Goal: Task Accomplishment & Management: Use online tool/utility

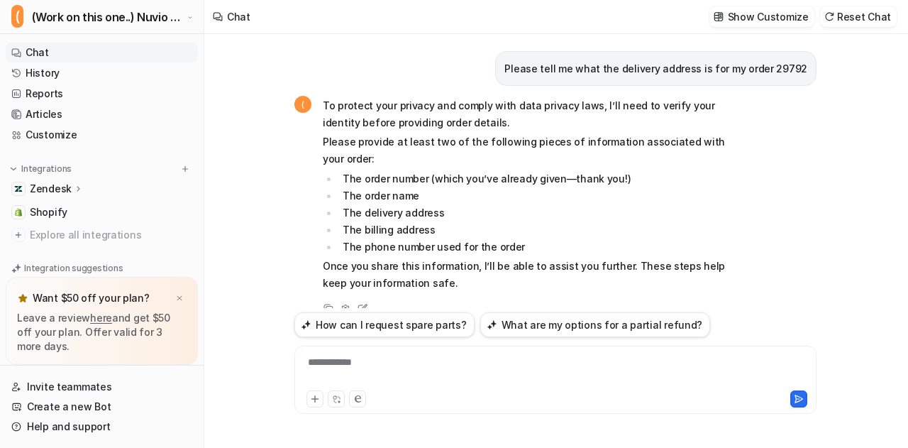
scroll to position [1915, 0]
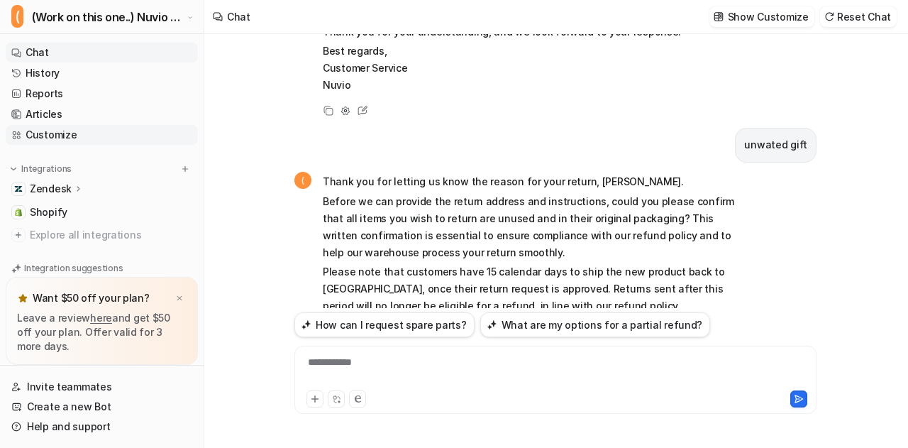
click at [122, 135] on link "Customize" at bounding box center [102, 135] width 192 height 20
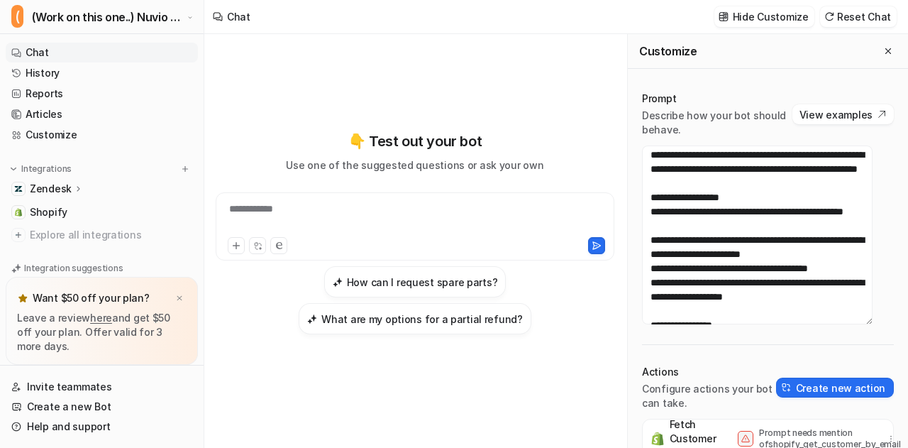
scroll to position [640, 0]
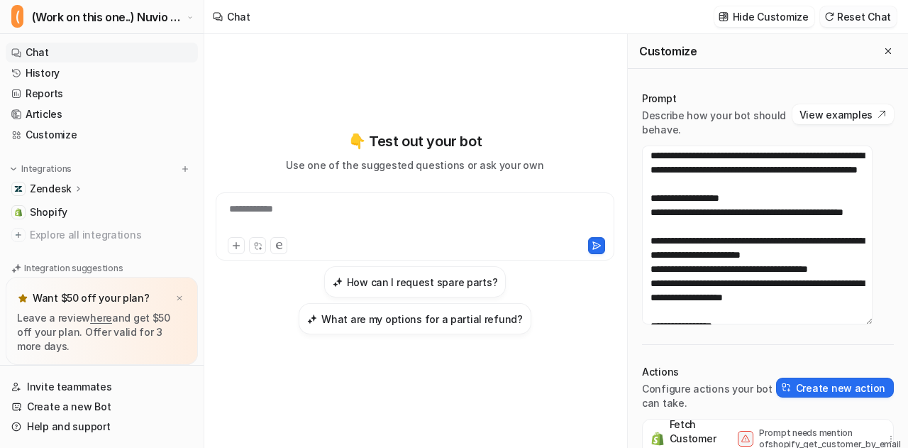
click at [863, 12] on button "Reset Chat" at bounding box center [858, 16] width 77 height 21
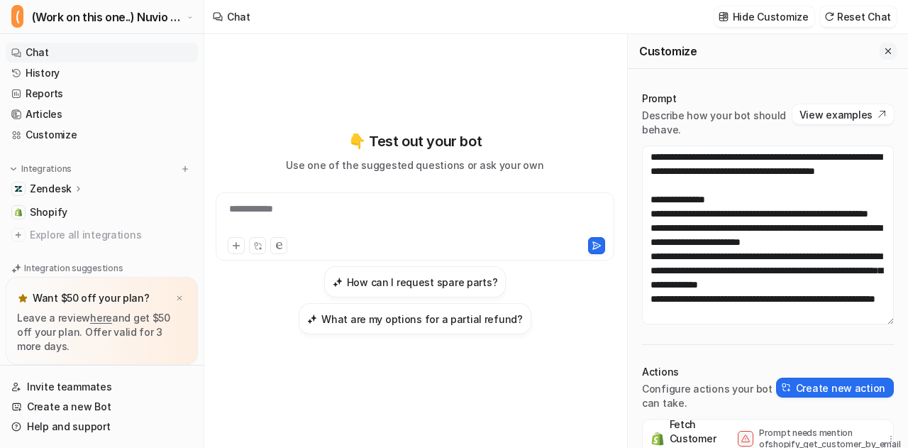
click at [880, 56] on button "Close flyout" at bounding box center [887, 51] width 17 height 17
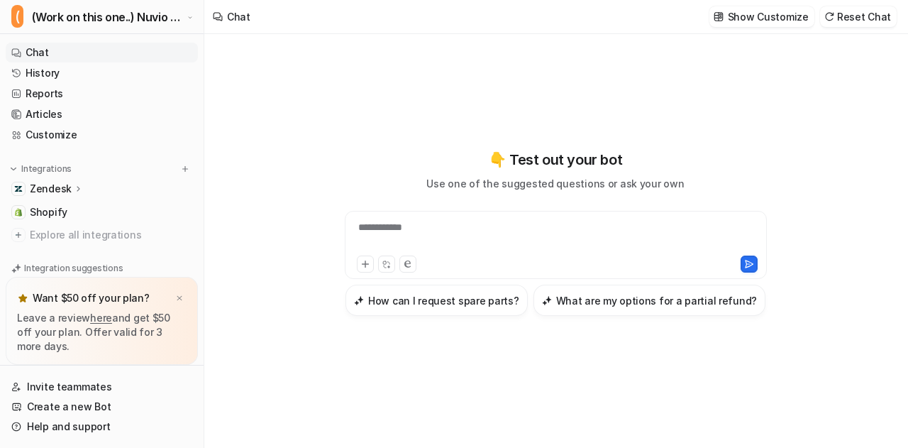
click at [418, 231] on div "**********" at bounding box center [556, 236] width 416 height 33
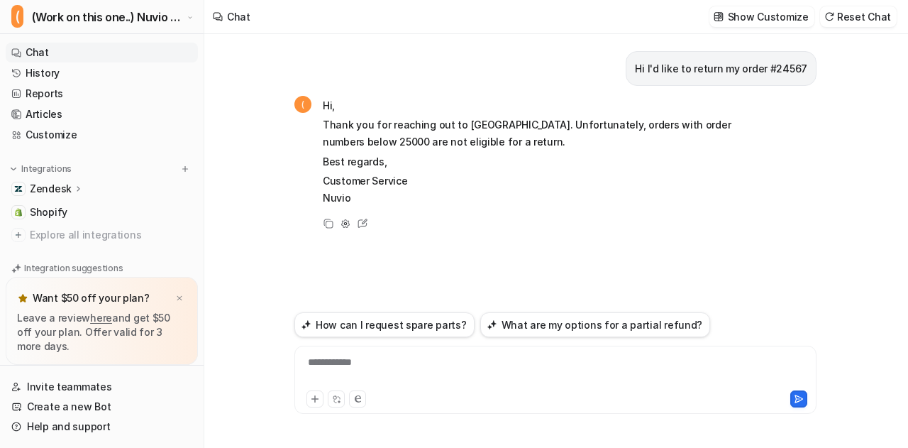
click at [693, 70] on p "Hi I'd like to return my order #24567" at bounding box center [721, 68] width 172 height 17
copy div "Hi I'd like to return my order #24567 ("
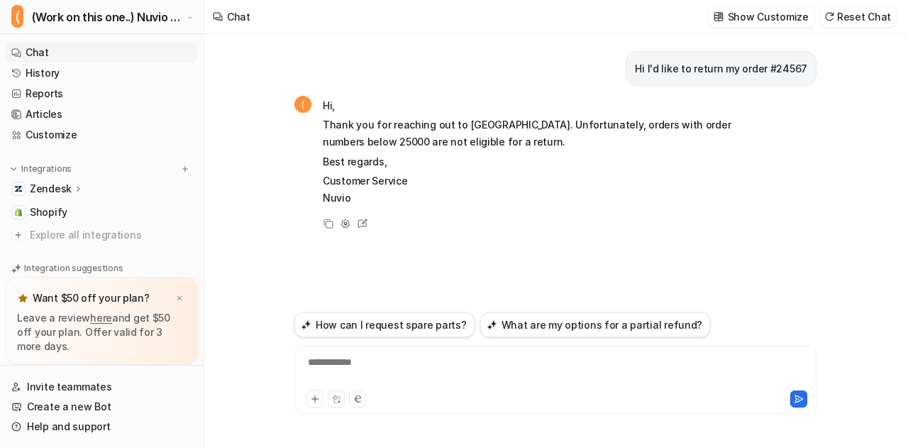
paste div
click at [416, 368] on div "**********" at bounding box center [556, 371] width 516 height 33
click at [523, 364] on div "**********" at bounding box center [556, 371] width 516 height 33
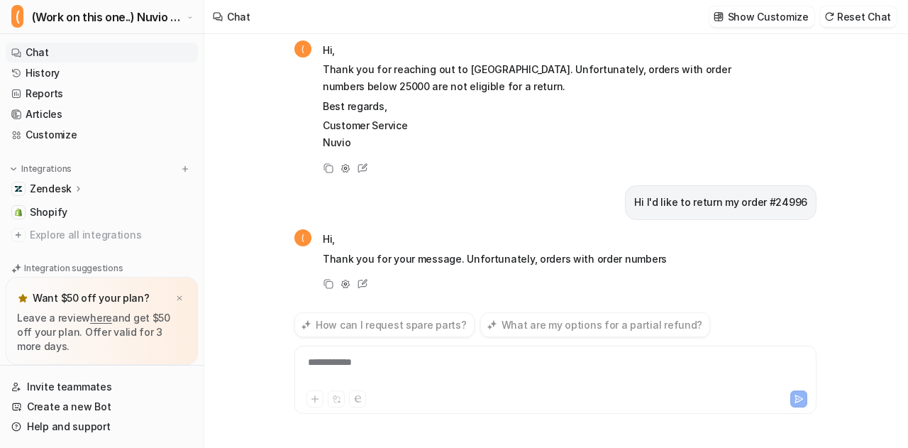
scroll to position [128, 0]
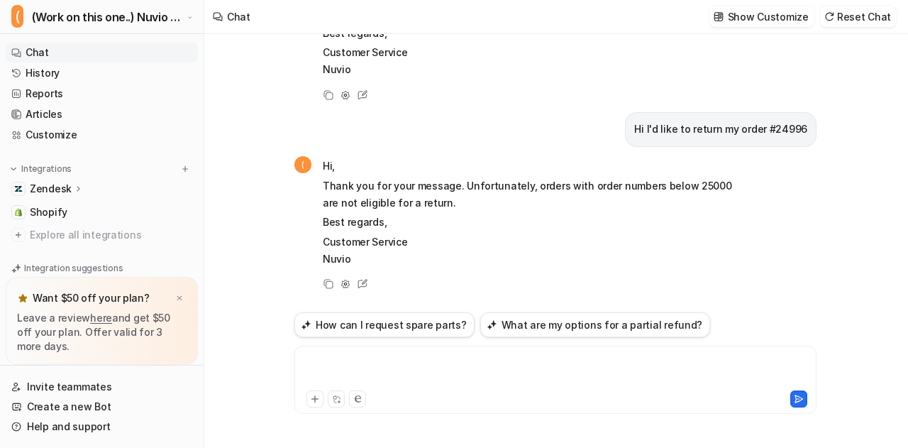
click at [523, 364] on div at bounding box center [556, 371] width 516 height 33
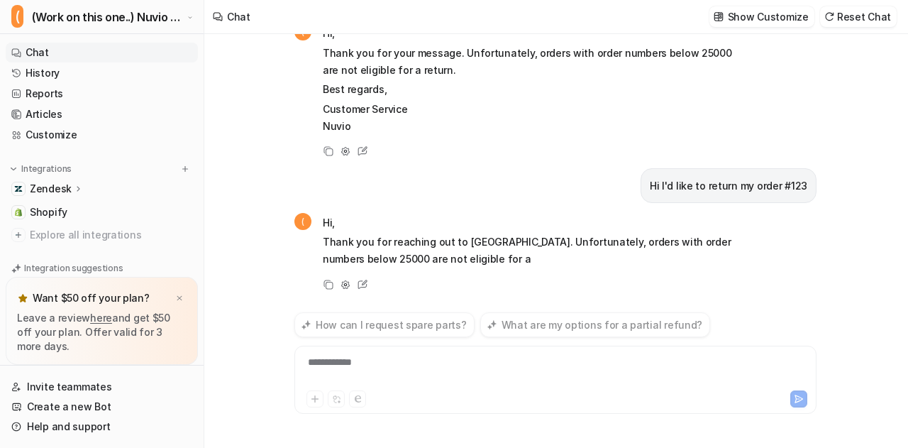
scroll to position [316, 0]
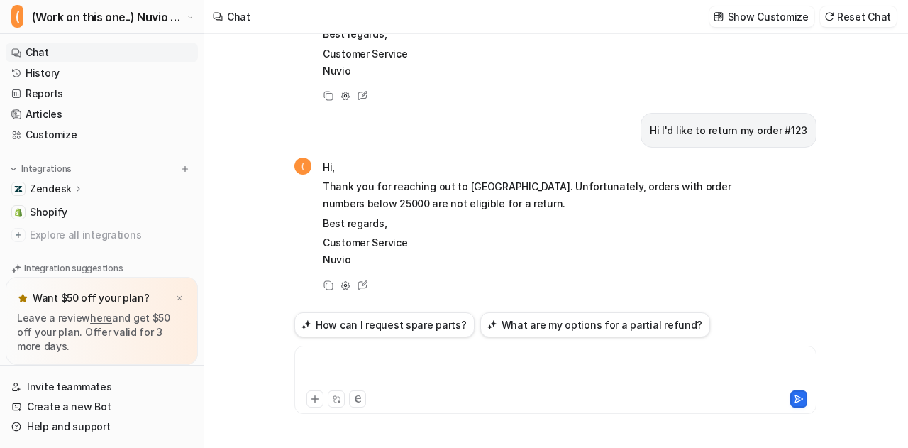
click at [498, 373] on div at bounding box center [556, 371] width 516 height 33
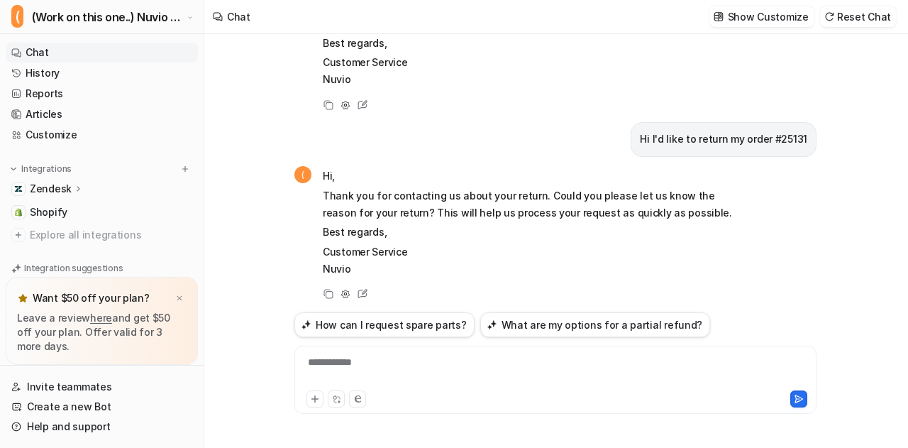
scroll to position [505, 0]
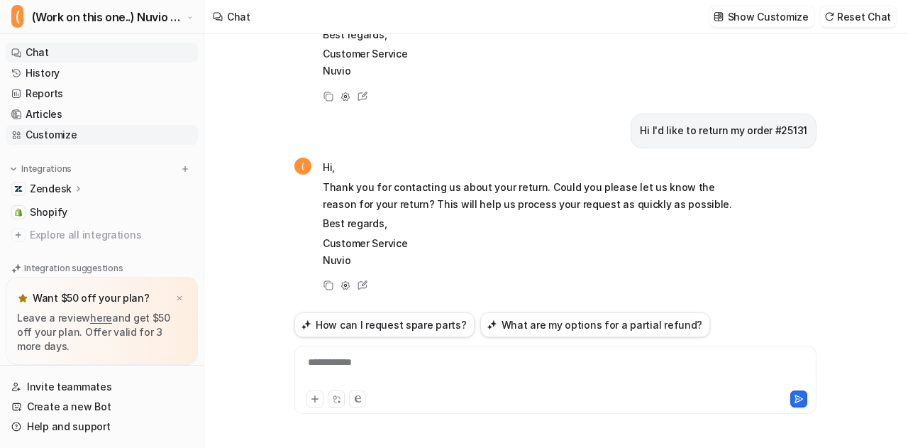
click at [84, 133] on link "Customize" at bounding box center [102, 135] width 192 height 20
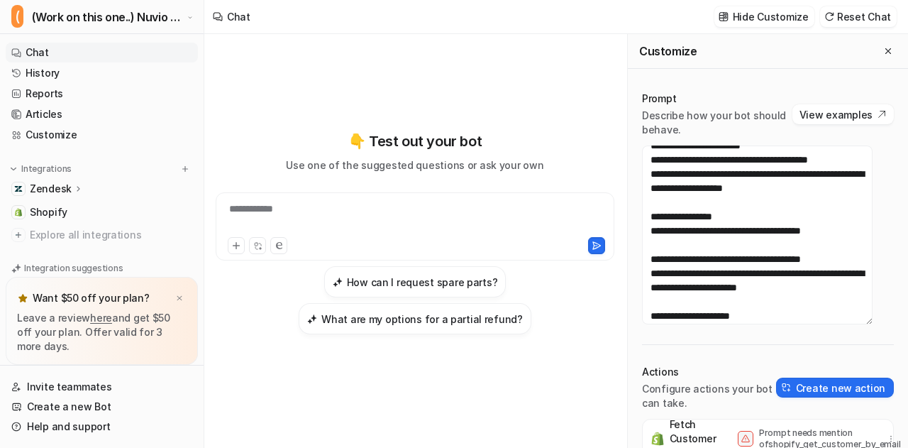
scroll to position [750, 0]
click at [883, 52] on icon "Close flyout" at bounding box center [888, 51] width 10 height 10
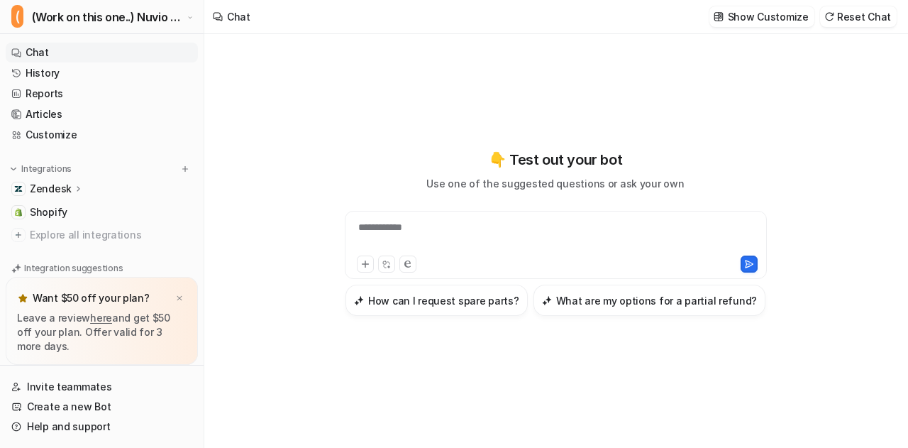
scroll to position [17006, 0]
click at [545, 233] on div at bounding box center [556, 236] width 416 height 33
click at [135, 9] on span "(Work on this one..) Nuvio Customer Service Expert Bot" at bounding box center [108, 17] width 152 height 20
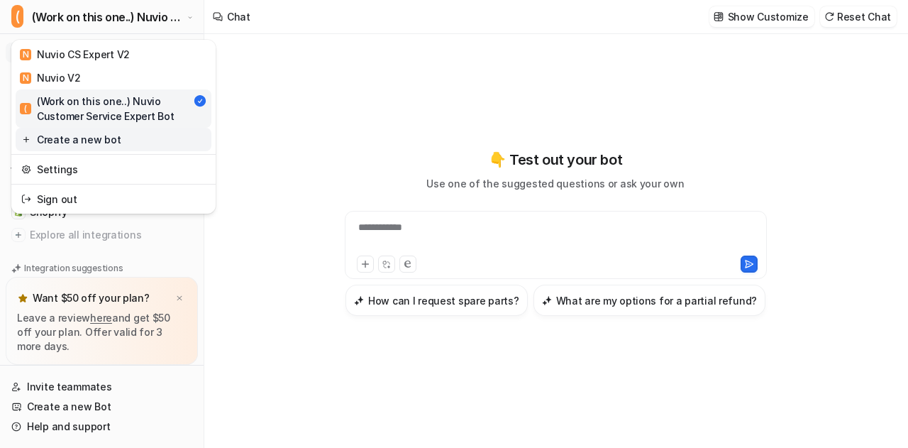
click at [125, 141] on link "Create a new bot" at bounding box center [114, 139] width 196 height 23
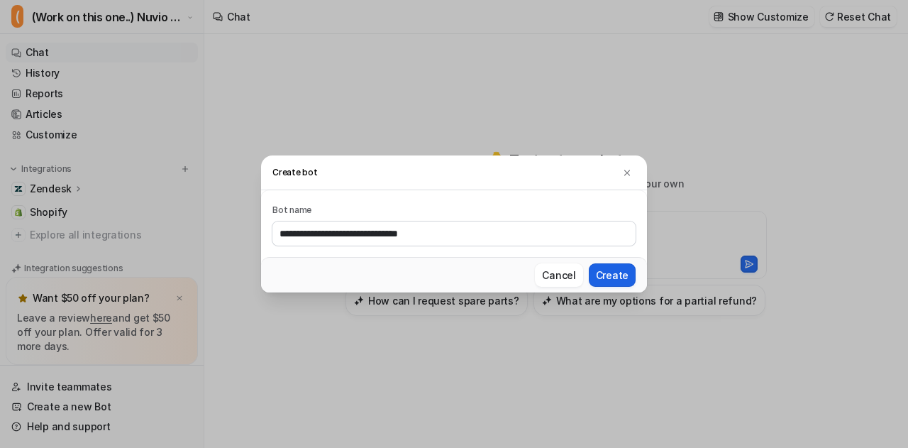
type input "**********"
click at [604, 270] on button "Create" at bounding box center [612, 274] width 47 height 23
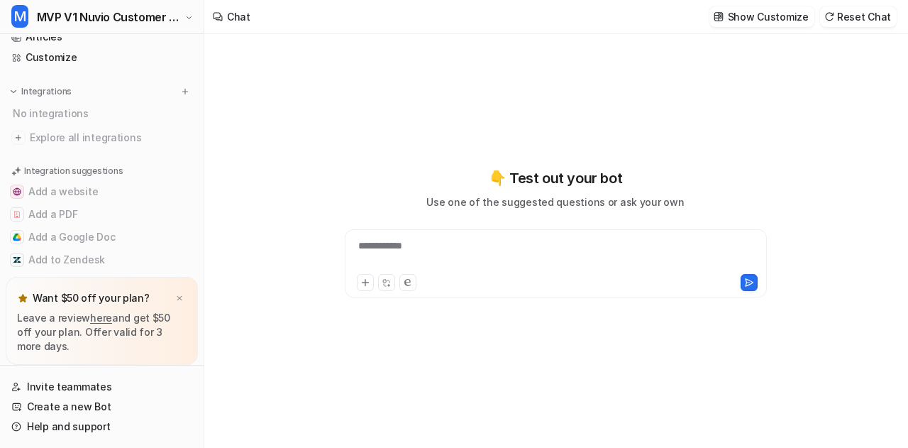
scroll to position [94, 0]
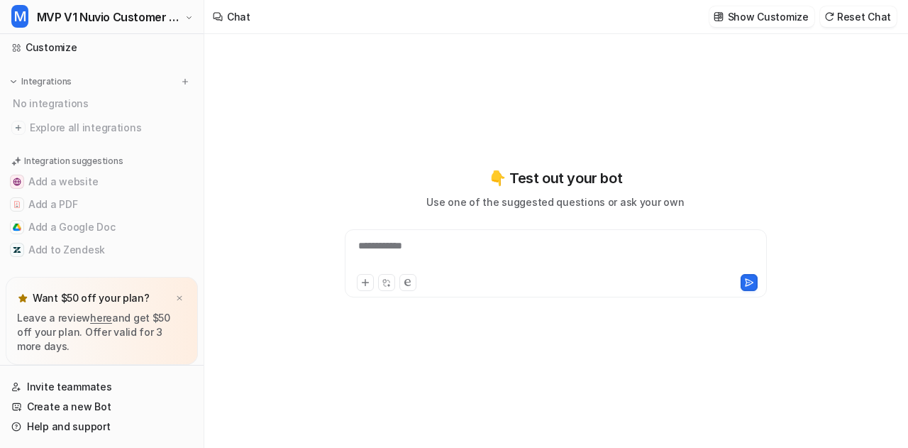
type textarea "**********"
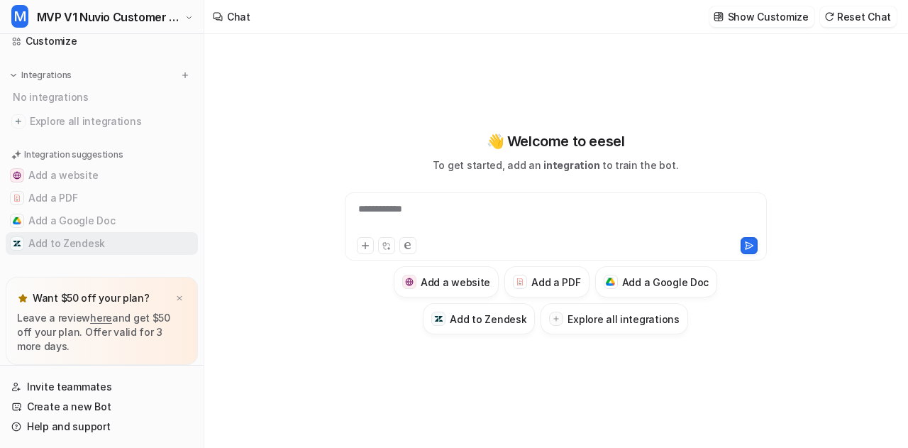
click at [101, 250] on button "Add to Zendesk" at bounding box center [102, 243] width 192 height 23
click at [78, 242] on button "Add to Zendesk" at bounding box center [102, 243] width 192 height 23
click at [182, 297] on img at bounding box center [179, 298] width 9 height 9
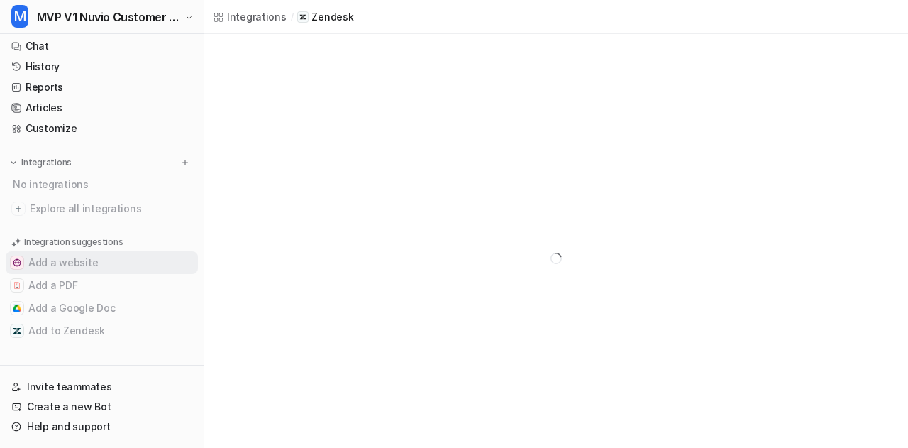
scroll to position [6, 0]
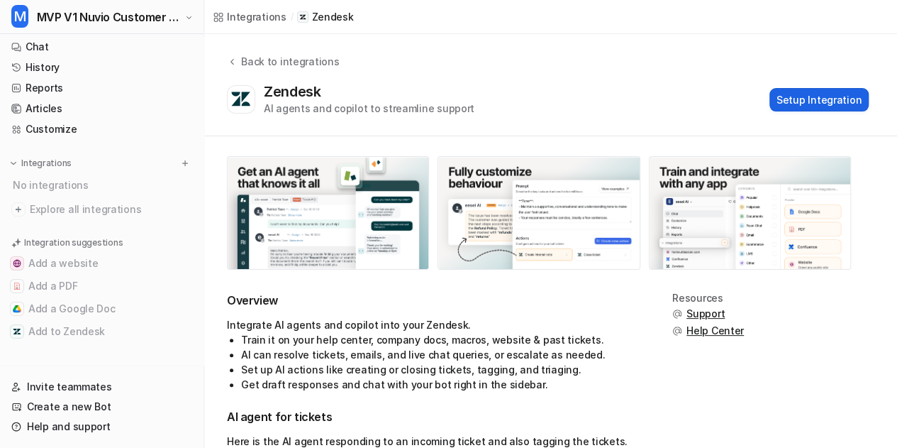
click at [834, 109] on button "Setup Integration" at bounding box center [819, 99] width 99 height 23
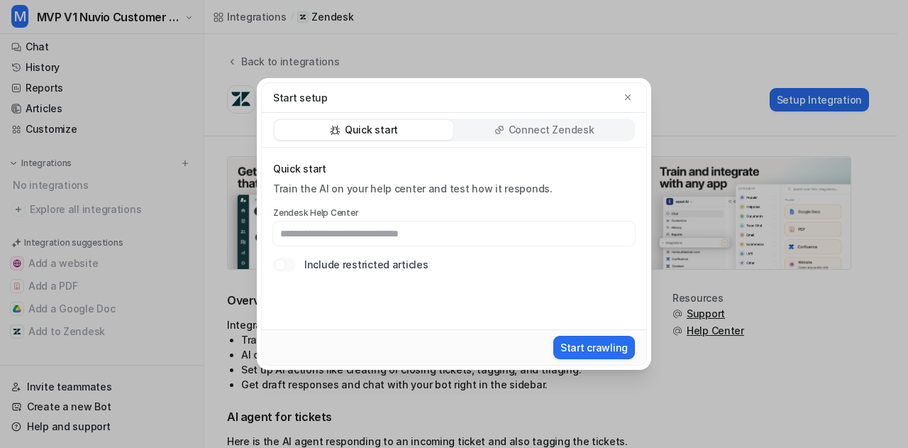
click at [531, 133] on p "Connect Zendesk" at bounding box center [552, 130] width 86 height 14
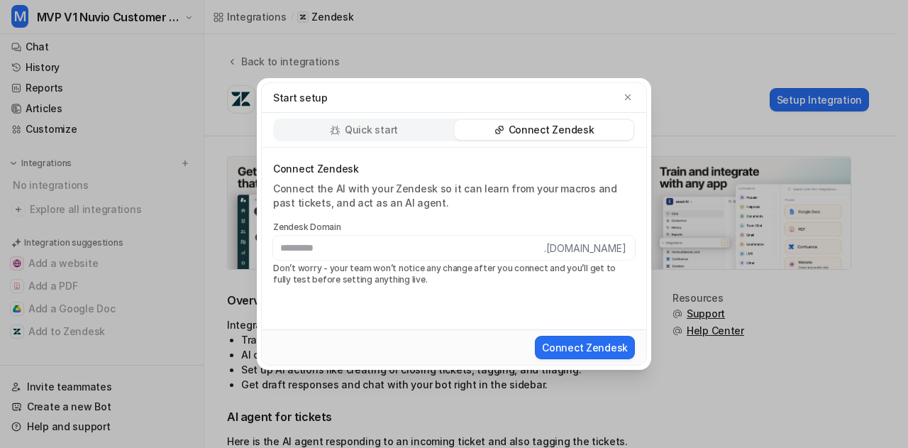
click at [366, 133] on p "Quick start" at bounding box center [371, 130] width 53 height 14
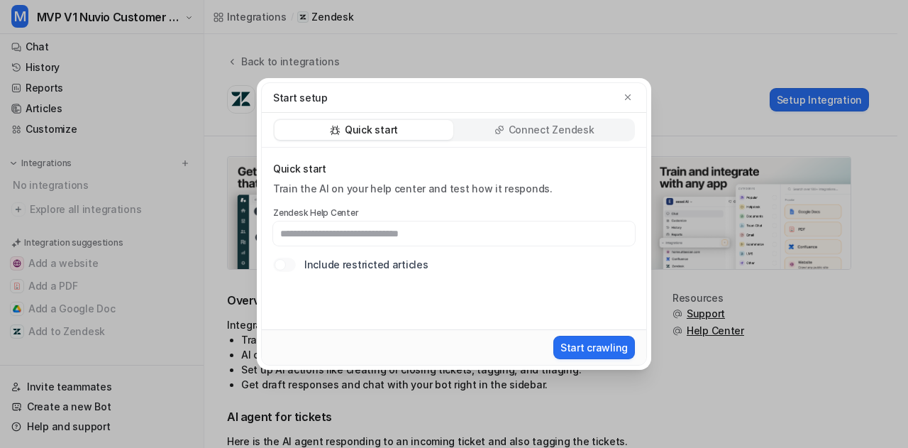
click at [576, 116] on div "Quick start Connect Zendesk" at bounding box center [454, 130] width 384 height 35
click at [573, 124] on p "Connect Zendesk" at bounding box center [552, 130] width 86 height 14
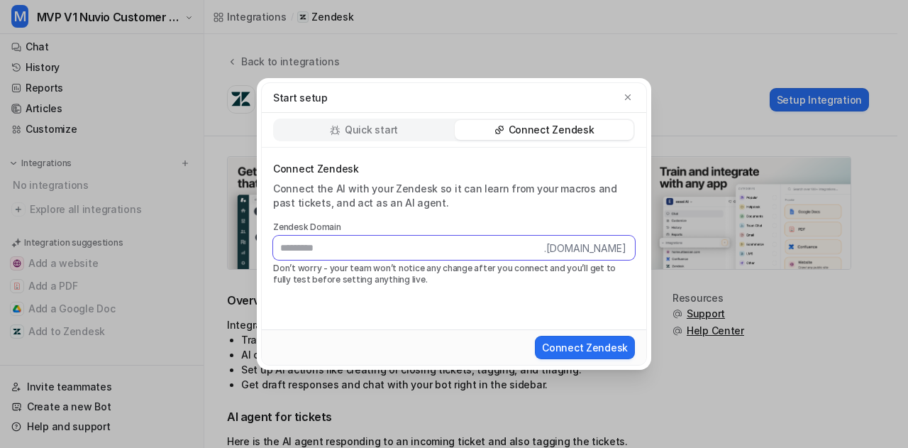
paste input "*********"
click at [398, 252] on input "*********" at bounding box center [408, 247] width 271 height 24
type input "*********"
click at [428, 297] on div "Connect Zendesk Connect the AI with your Zendesk so it can learn from your macr…" at bounding box center [454, 239] width 384 height 182
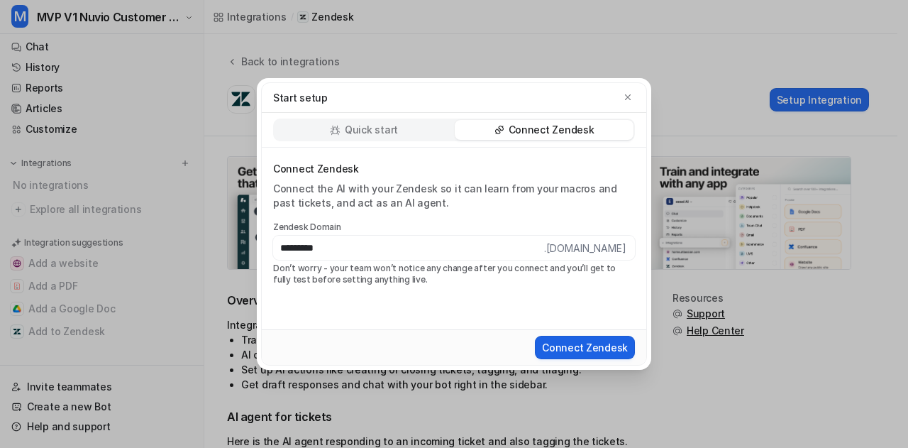
click at [580, 335] on button "Connect Zendesk" at bounding box center [585, 346] width 100 height 23
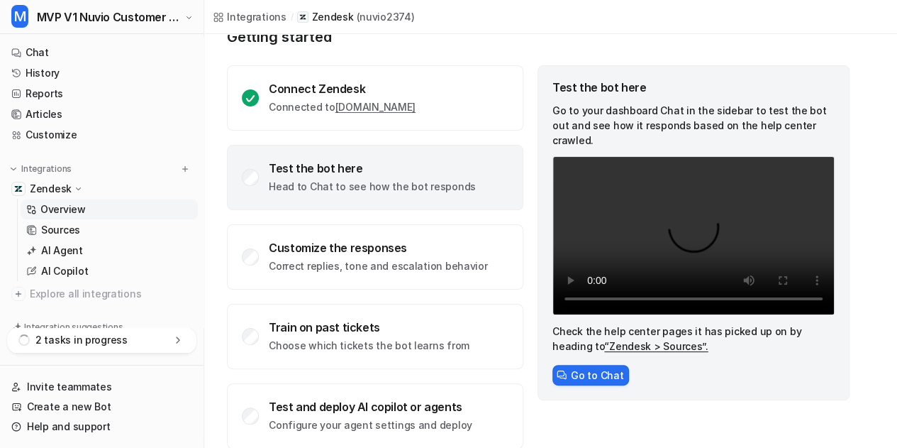
scroll to position [101, 0]
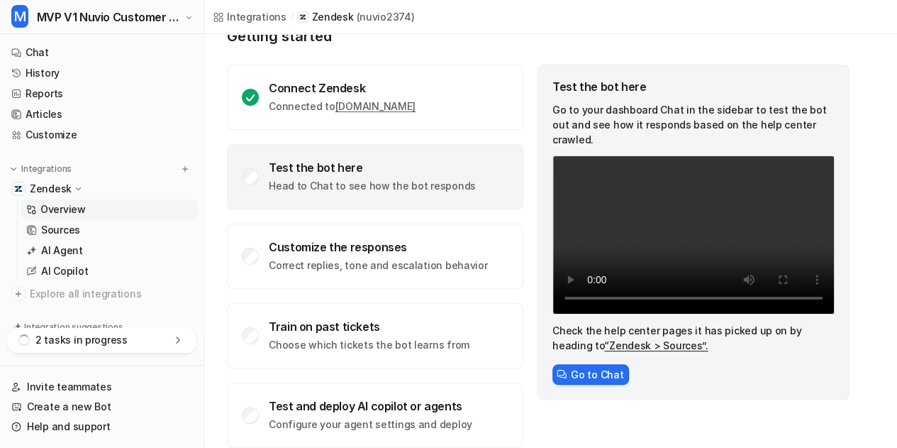
click at [365, 160] on div "Test the bot here" at bounding box center [372, 167] width 207 height 14
click at [374, 163] on div "Test the bot here" at bounding box center [372, 167] width 207 height 14
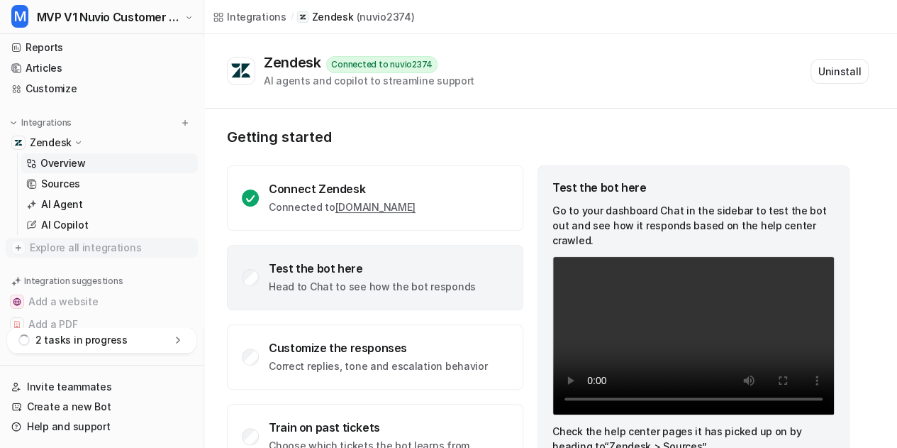
scroll to position [45, 0]
click at [132, 348] on div "2 tasks in progress" at bounding box center [101, 340] width 189 height 26
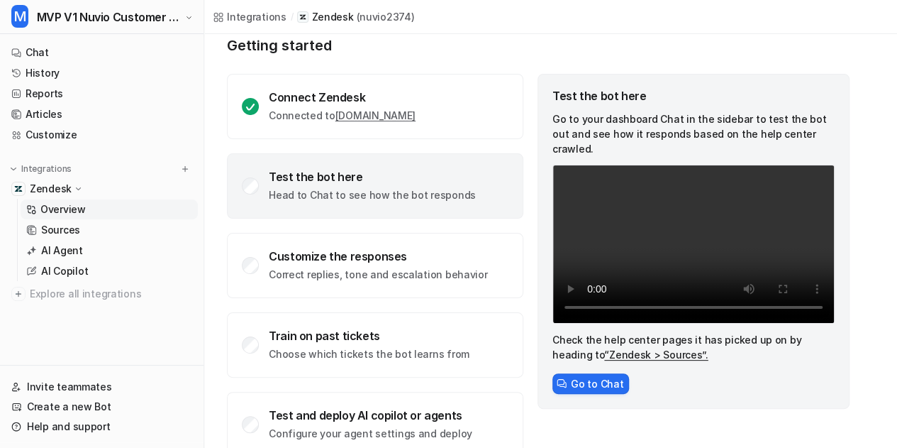
scroll to position [91, 0]
click at [91, 233] on link "Sources" at bounding box center [109, 230] width 177 height 20
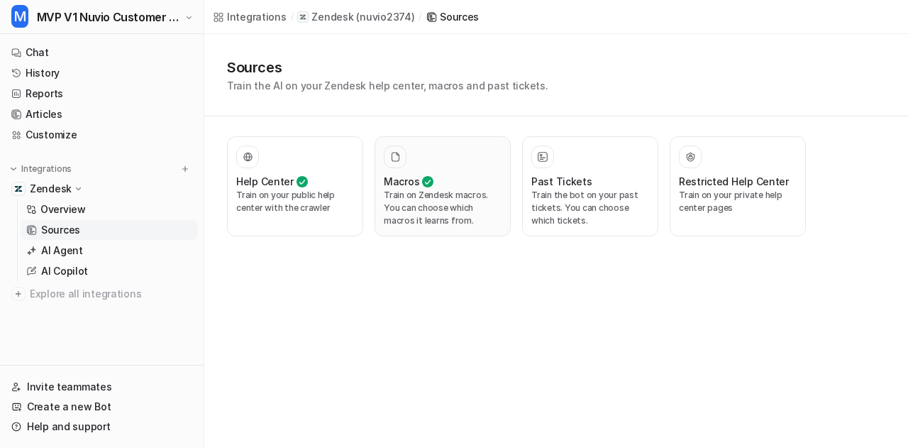
click at [465, 199] on p "Train on Zendesk macros. You can choose which macros it learns from." at bounding box center [443, 208] width 118 height 38
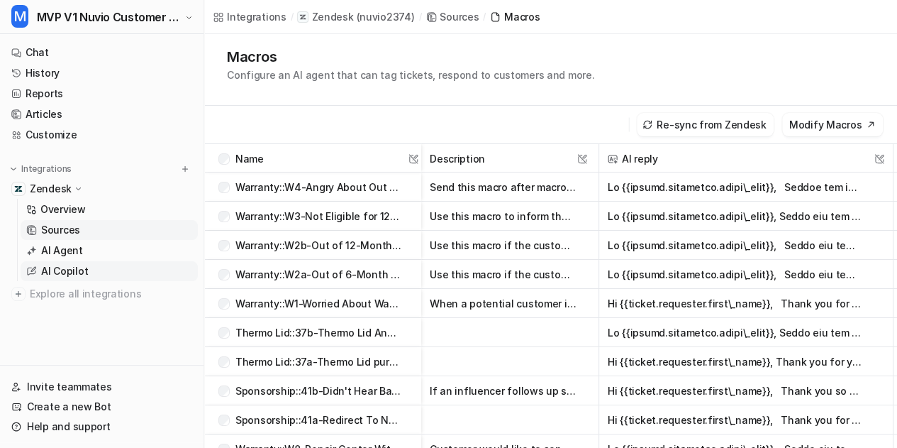
scroll to position [60, 0]
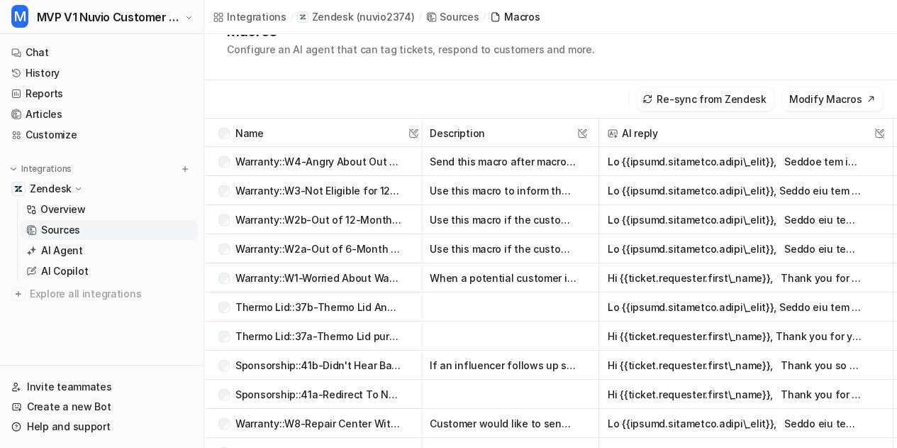
click at [54, 190] on p "Zendesk" at bounding box center [51, 189] width 42 height 14
click at [38, 184] on p "Zendesk" at bounding box center [51, 189] width 42 height 14
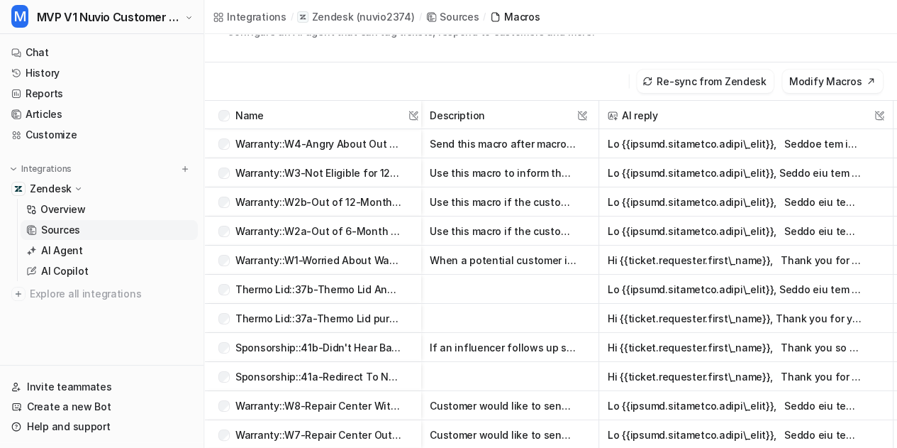
click at [42, 192] on p "Zendesk" at bounding box center [51, 189] width 42 height 14
click at [31, 185] on p "Zendesk" at bounding box center [51, 189] width 42 height 14
click at [50, 207] on p "Overview" at bounding box center [62, 209] width 45 height 14
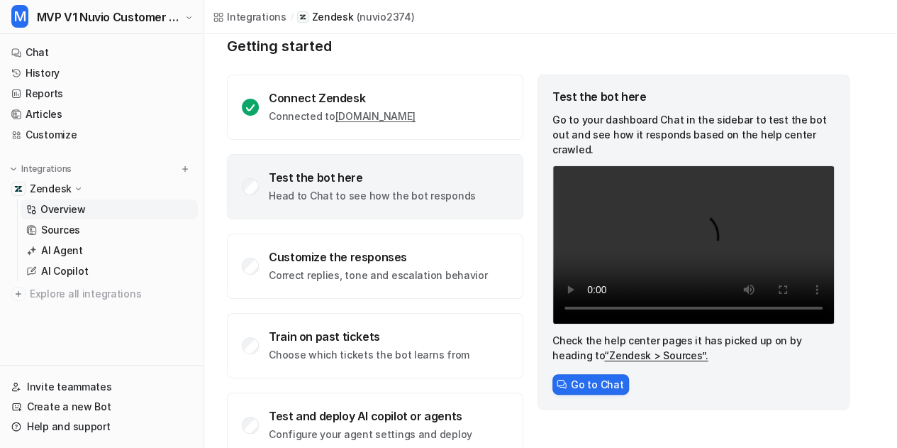
scroll to position [120, 0]
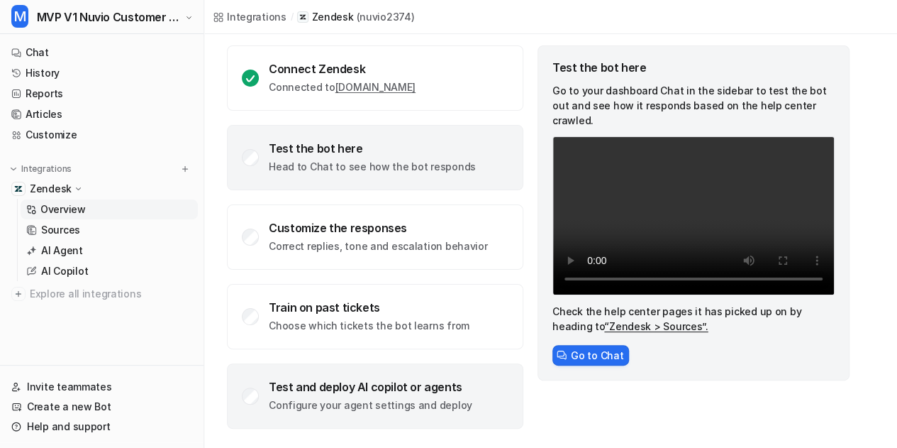
click at [464, 389] on div "Test and deploy AI copilot or agents Configure your agent settings and deploy" at bounding box center [375, 395] width 296 height 65
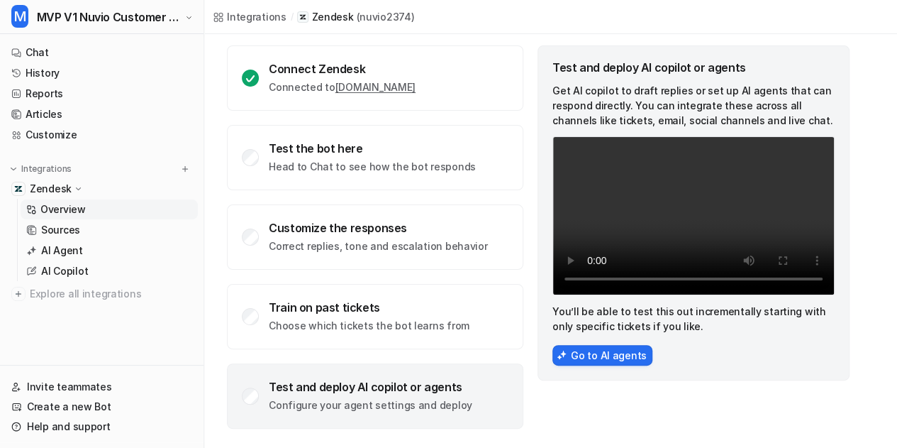
click at [306, 398] on p "Configure your agent settings and deploy" at bounding box center [371, 405] width 204 height 14
click at [79, 52] on link "Chat" at bounding box center [102, 53] width 192 height 20
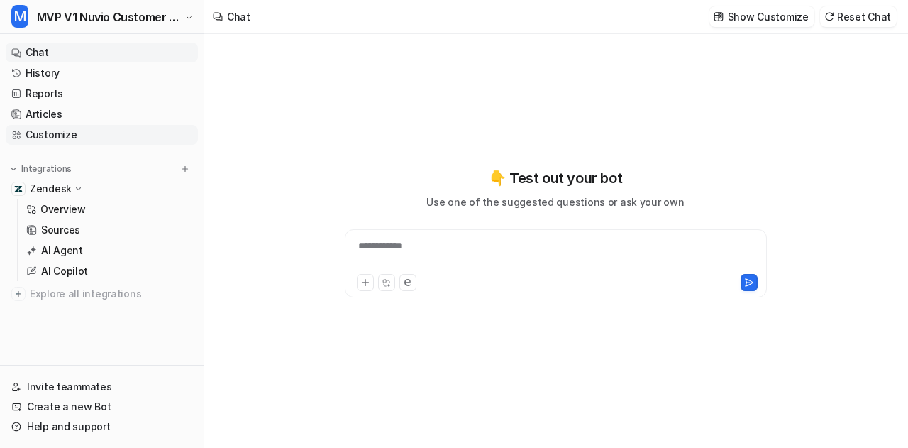
click at [62, 132] on link "Customize" at bounding box center [102, 135] width 192 height 20
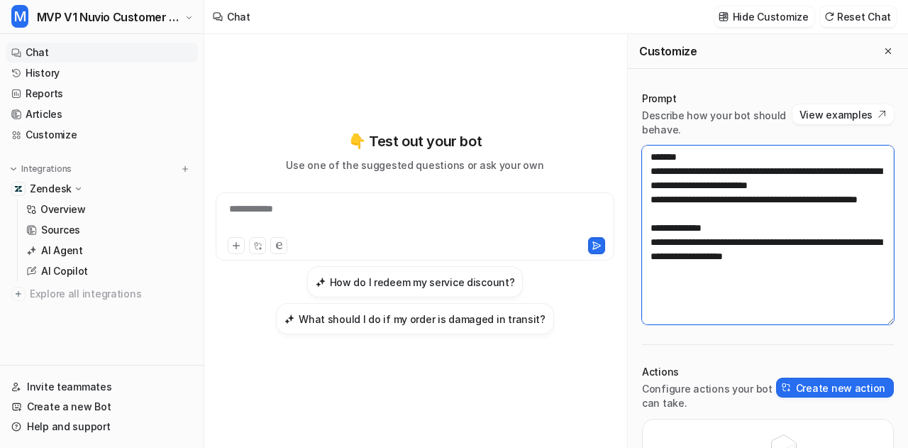
drag, startPoint x: 854, startPoint y: 272, endPoint x: 550, endPoint y: 143, distance: 329.6
click at [550, 143] on div "**********" at bounding box center [556, 240] width 704 height 413
click at [681, 172] on textarea "**********" at bounding box center [768, 234] width 252 height 179
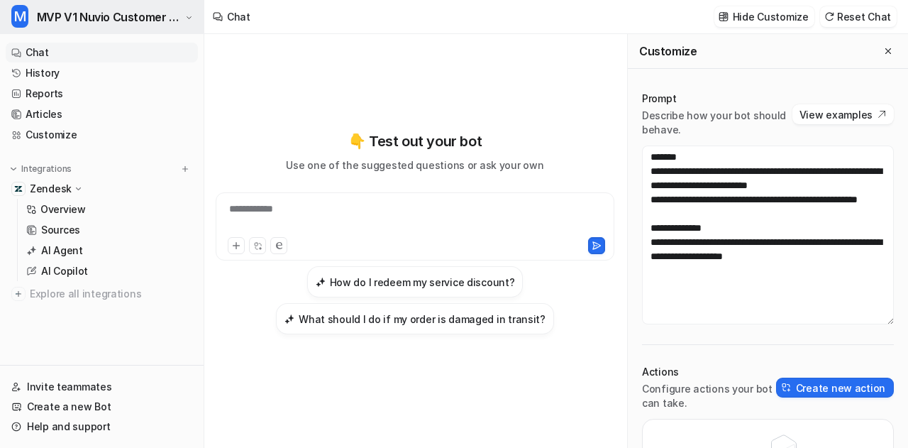
click at [114, 18] on span "MVP V1 Nuvio Customer Service Bot" at bounding box center [109, 17] width 145 height 20
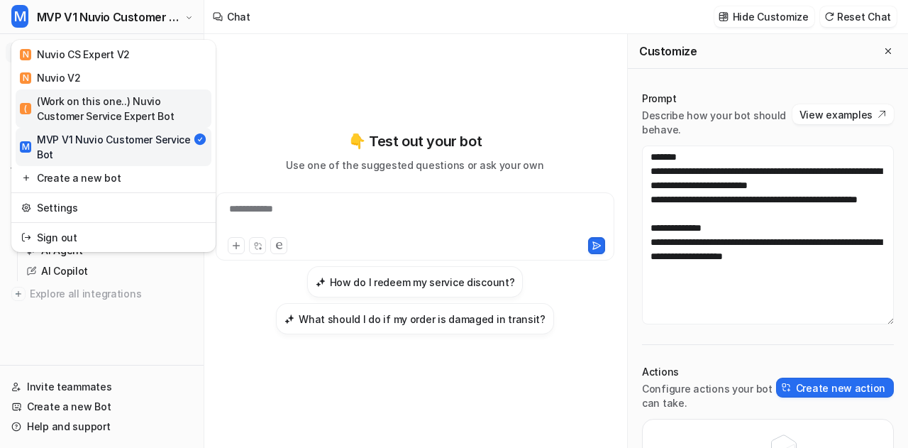
click at [74, 109] on div "( (Work on this one..) Nuvio Customer Service Expert Bot" at bounding box center [113, 109] width 187 height 30
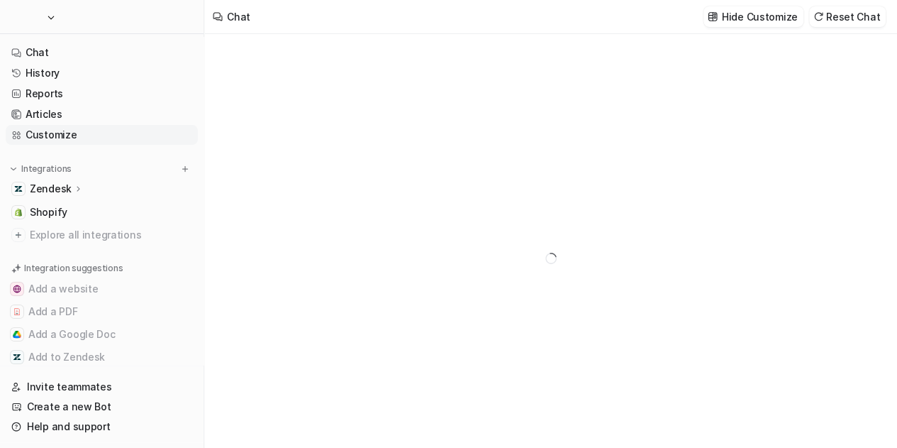
click at [64, 133] on link "Customize" at bounding box center [102, 135] width 192 height 20
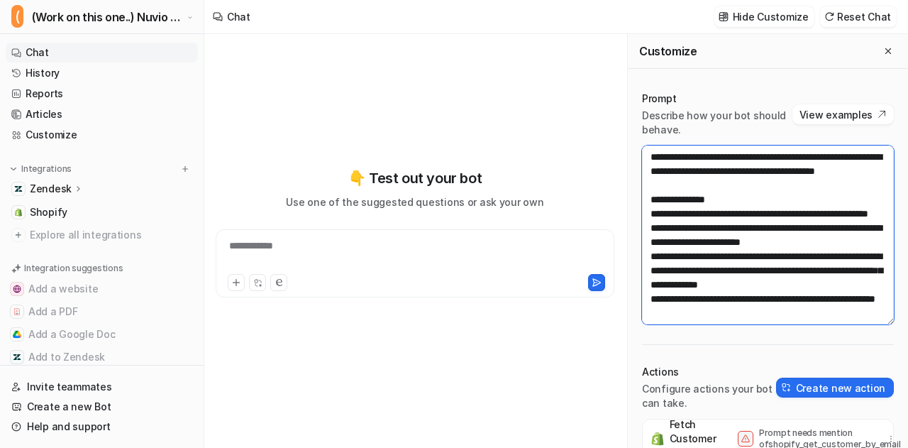
click at [708, 241] on textarea at bounding box center [768, 234] width 252 height 179
paste textarea "**********"
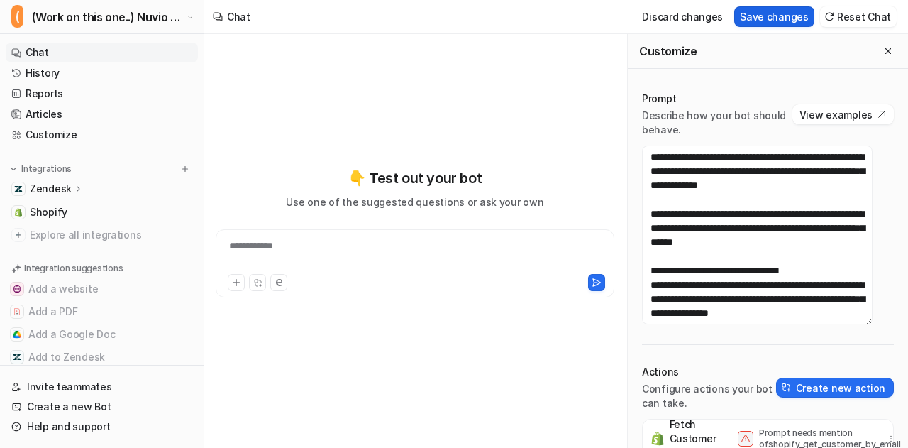
click at [801, 21] on button "Save changes" at bounding box center [774, 16] width 80 height 21
type textarea "**********"
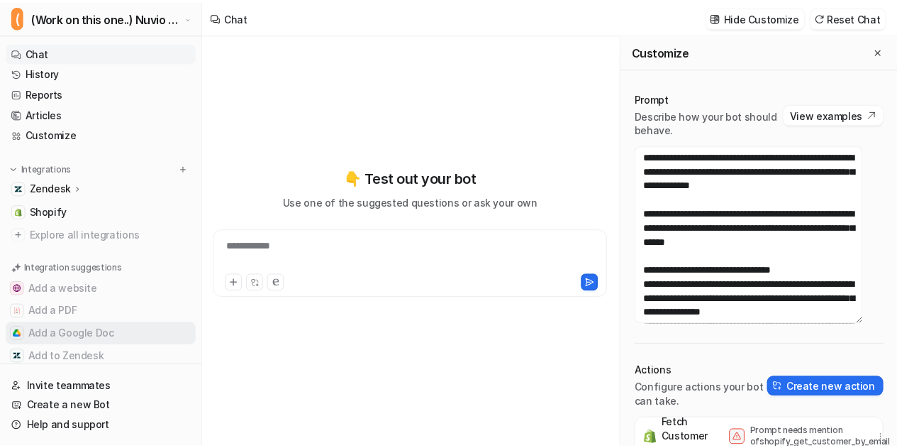
scroll to position [26, 0]
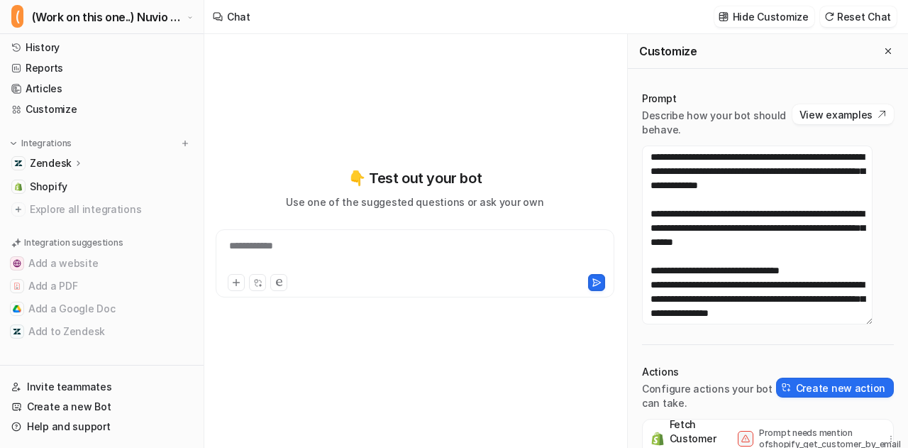
click at [50, 153] on div "Zendesk" at bounding box center [102, 163] width 192 height 20
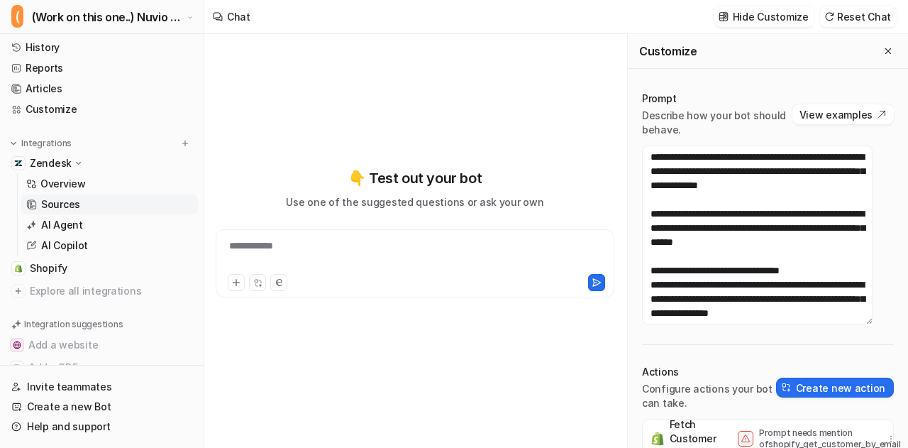
click at [55, 203] on p "Sources" at bounding box center [60, 204] width 39 height 14
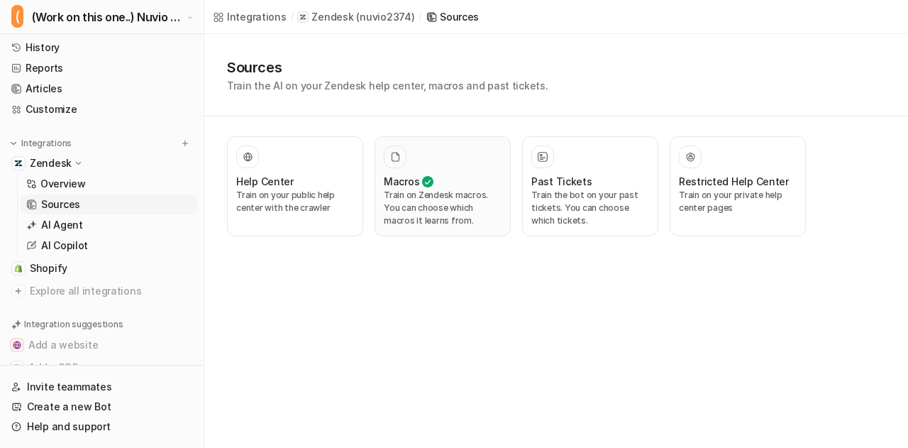
click at [443, 192] on p "Train on Zendesk macros. You can choose which macros it learns from." at bounding box center [443, 208] width 118 height 38
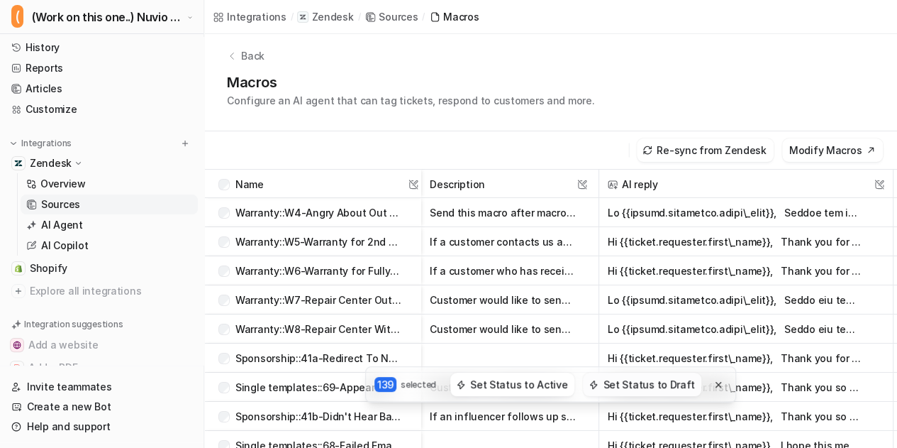
click at [615, 381] on button "Set Status to Draft" at bounding box center [642, 383] width 118 height 23
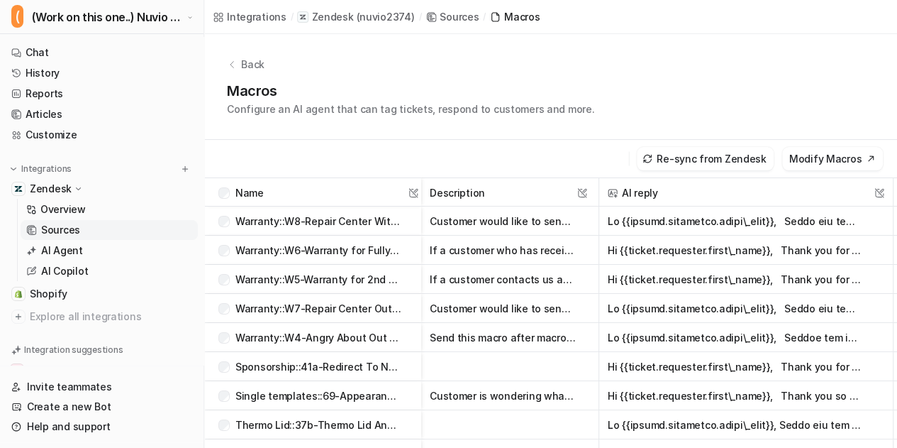
scroll to position [107, 0]
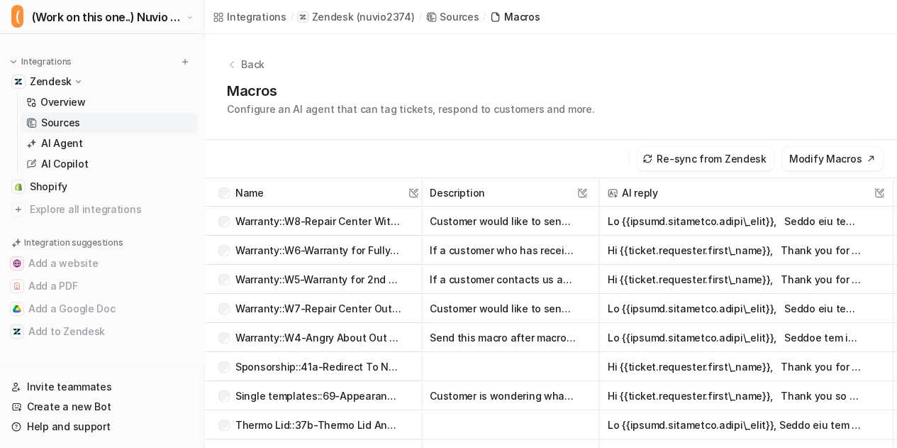
click at [221, 198] on div "Name" at bounding box center [240, 192] width 45 height 29
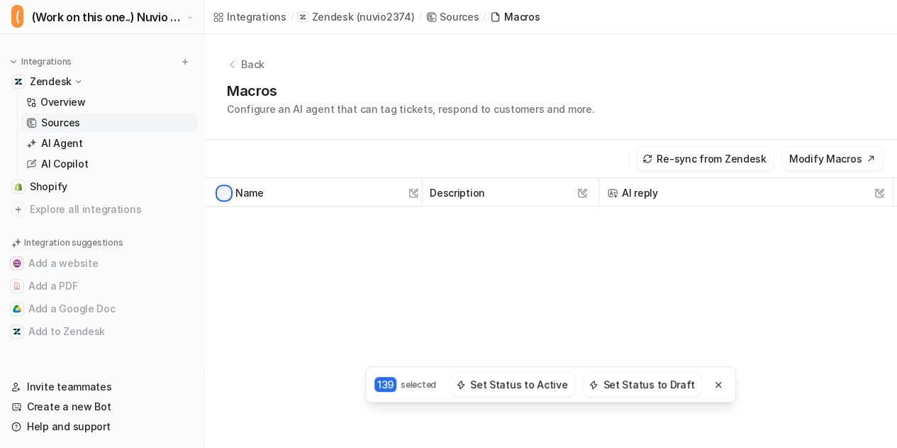
scroll to position [106, 0]
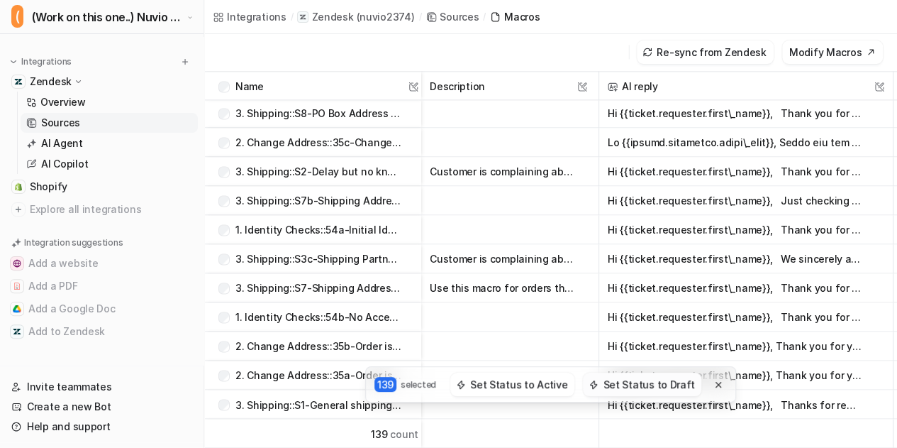
click at [626, 382] on button "Set Status to Draft" at bounding box center [642, 383] width 118 height 23
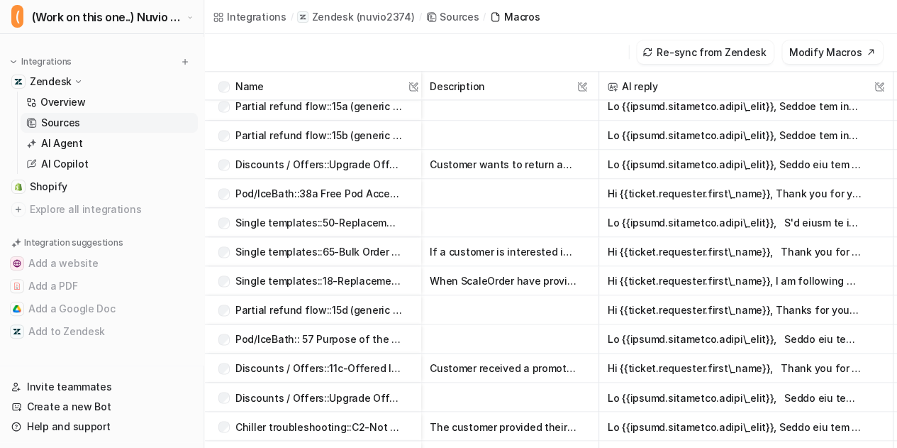
scroll to position [0, 0]
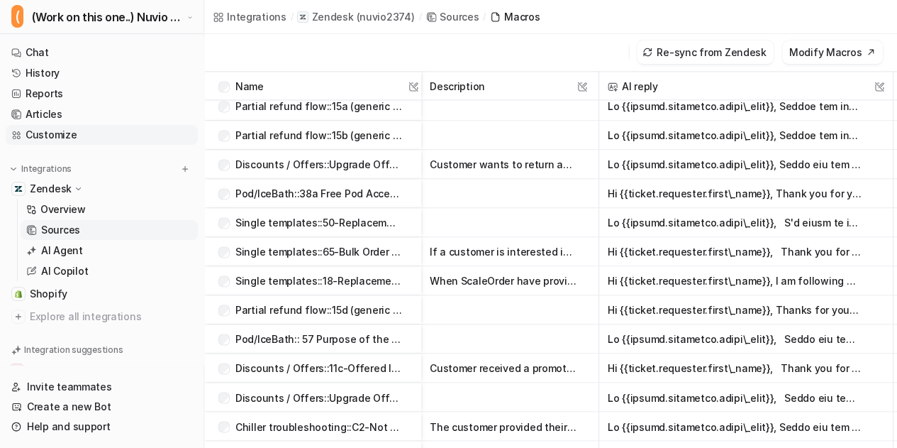
click at [62, 137] on link "Customize" at bounding box center [102, 135] width 192 height 20
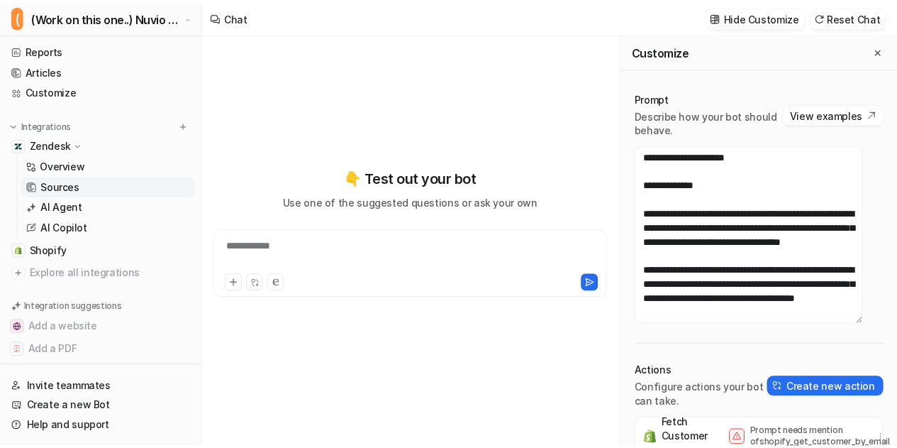
scroll to position [45, 0]
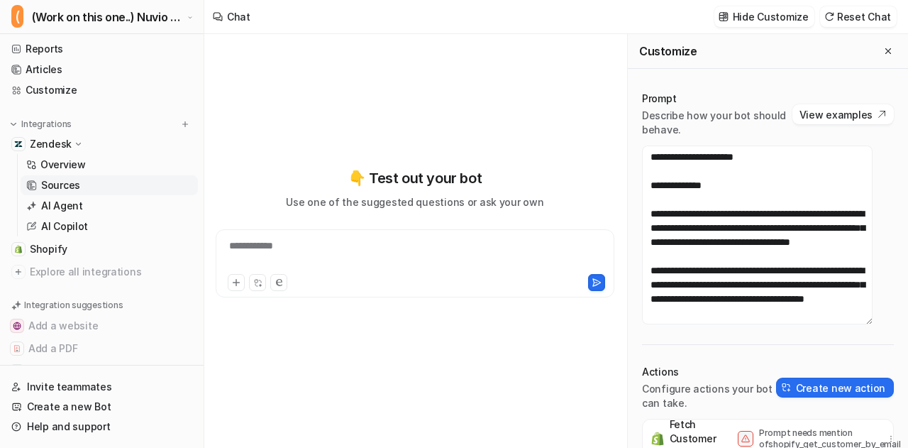
click at [99, 187] on link "Sources" at bounding box center [109, 185] width 177 height 20
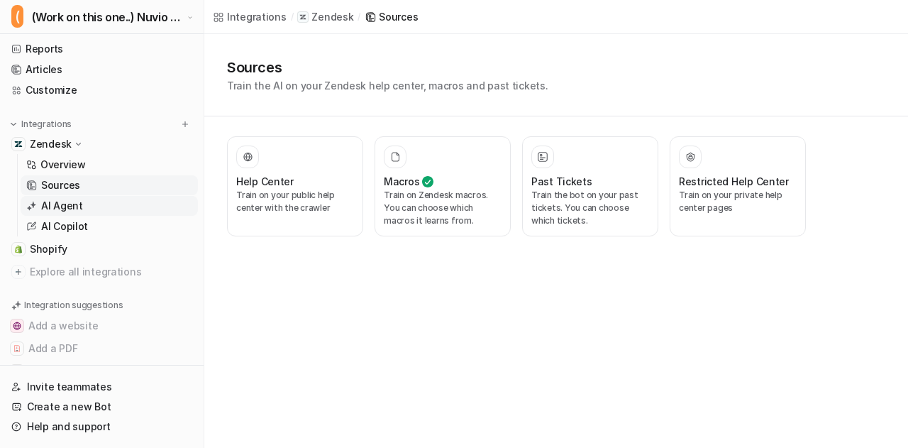
click at [87, 213] on link "AI Agent" at bounding box center [109, 206] width 177 height 20
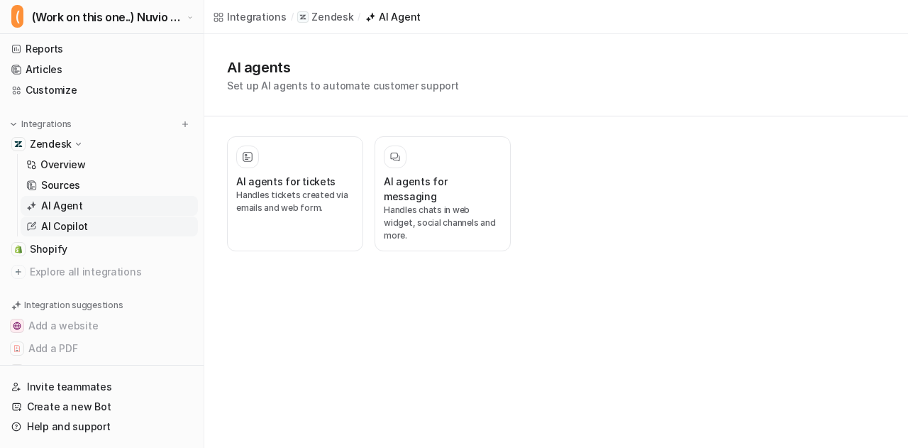
click at [91, 225] on link "AI Copilot" at bounding box center [109, 226] width 177 height 20
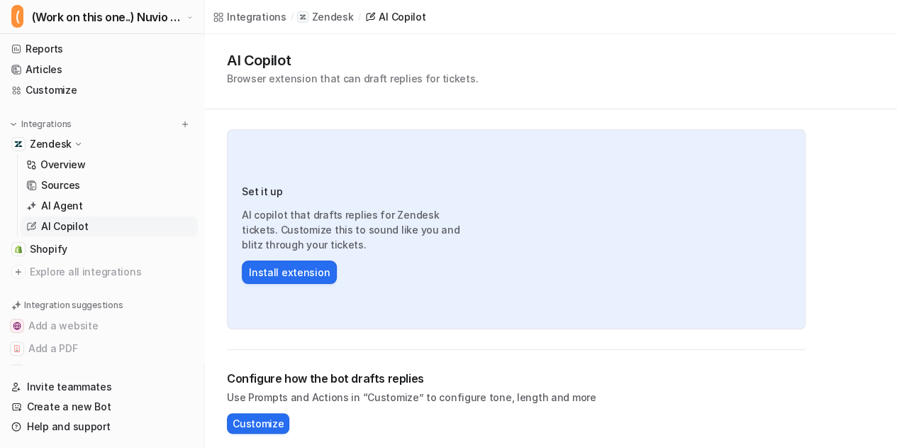
scroll to position [6, 0]
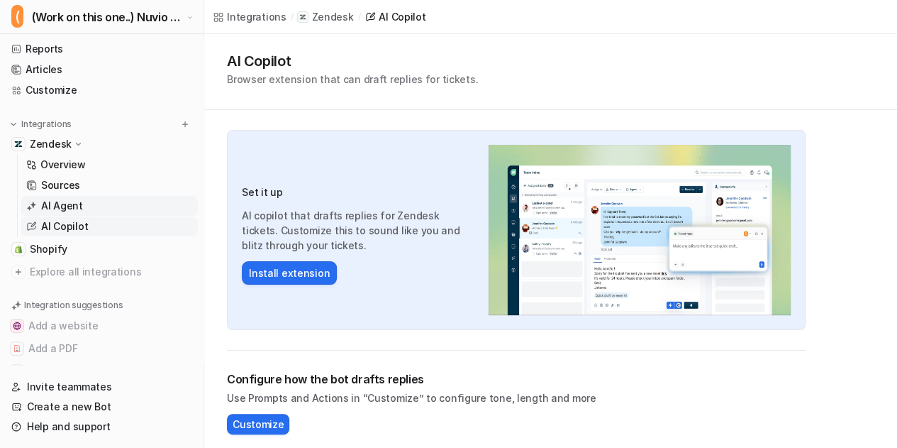
click at [114, 204] on link "AI Agent" at bounding box center [109, 206] width 177 height 20
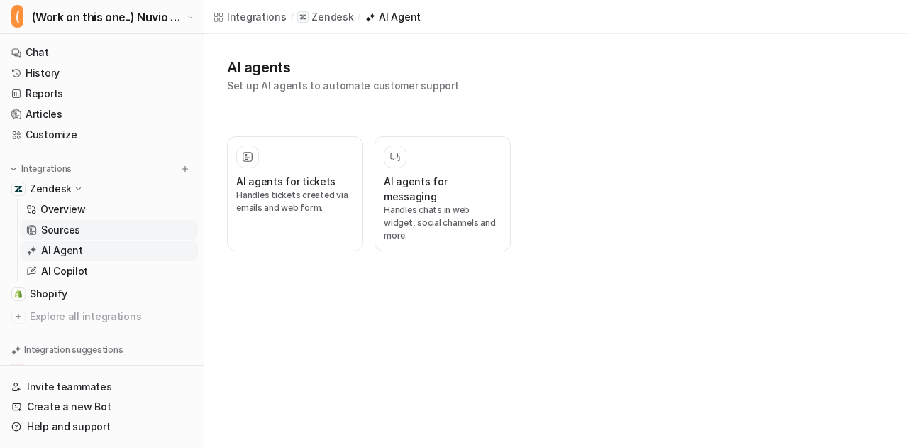
click at [80, 225] on link "Sources" at bounding box center [109, 230] width 177 height 20
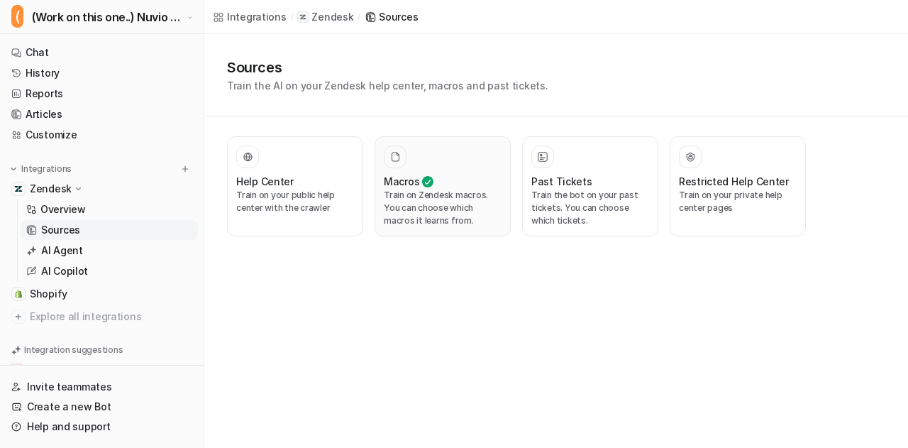
click at [436, 194] on p "Train on Zendesk macros. You can choose which macros it learns from." at bounding box center [443, 208] width 118 height 38
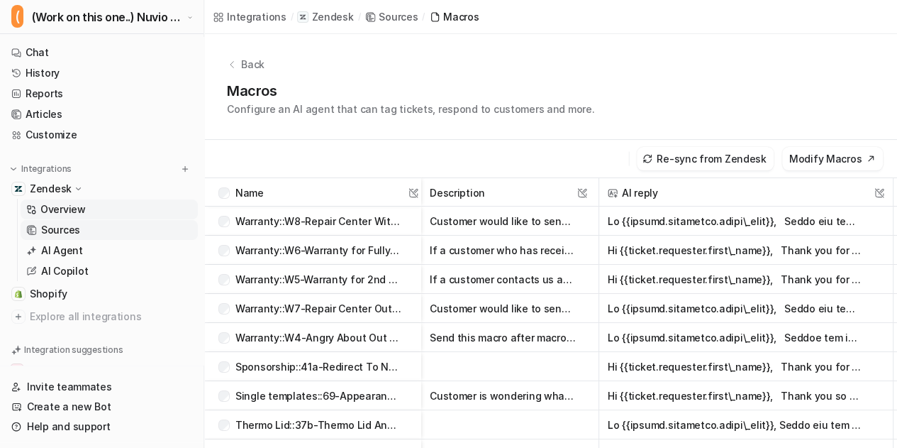
click at [70, 208] on p "Overview" at bounding box center [62, 209] width 45 height 14
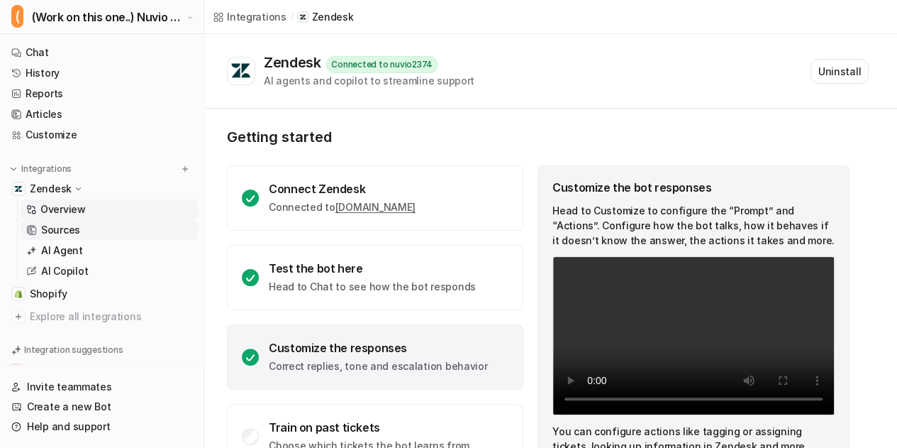
click at [74, 221] on link "Sources" at bounding box center [109, 230] width 177 height 20
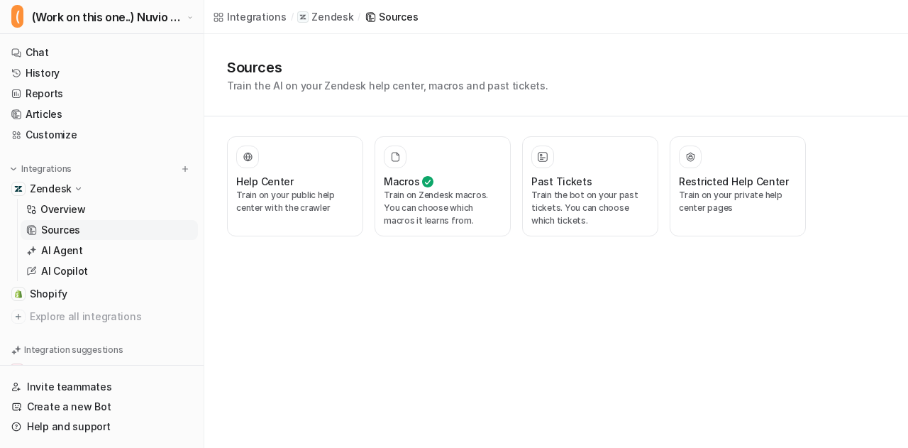
drag, startPoint x: 470, startPoint y: 209, endPoint x: 383, endPoint y: 333, distance: 151.9
click at [383, 333] on div "Integrations / Zendesk / Sources Sources Train the AI on your Zendesk help cent…" at bounding box center [454, 224] width 908 height 448
click at [418, 219] on p "Train on Zendesk macros. You can choose which macros it learns from." at bounding box center [443, 208] width 118 height 38
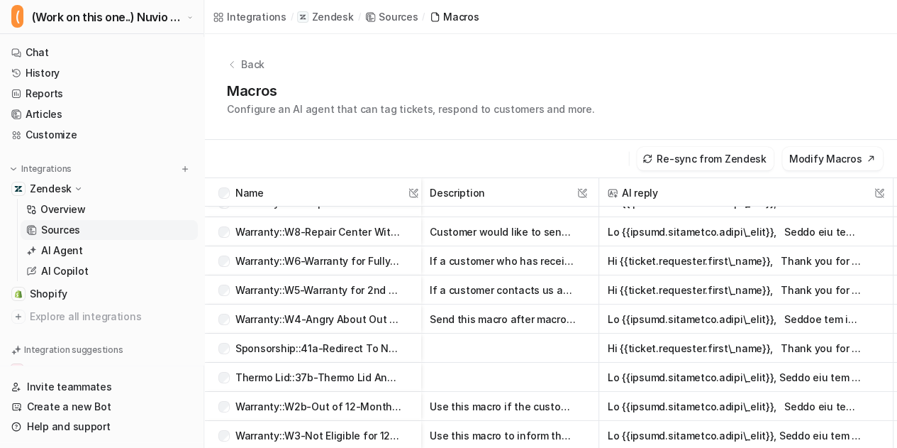
scroll to position [14, 0]
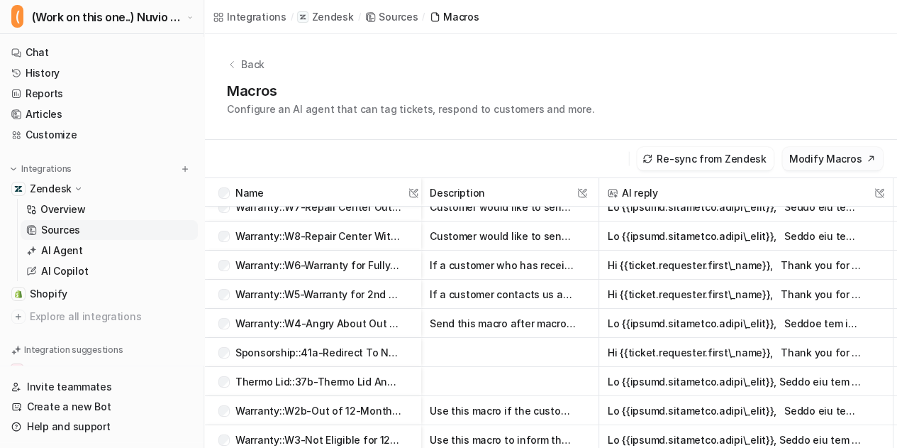
click at [846, 157] on button "Modify Macros" at bounding box center [832, 158] width 101 height 23
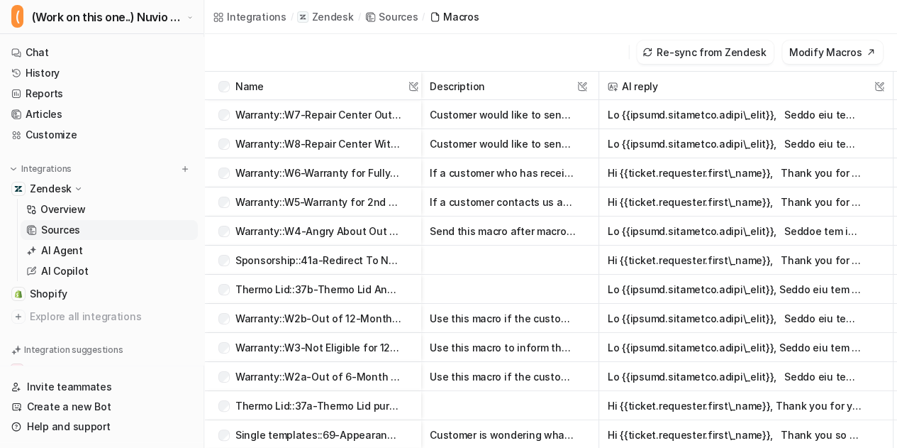
scroll to position [0, 0]
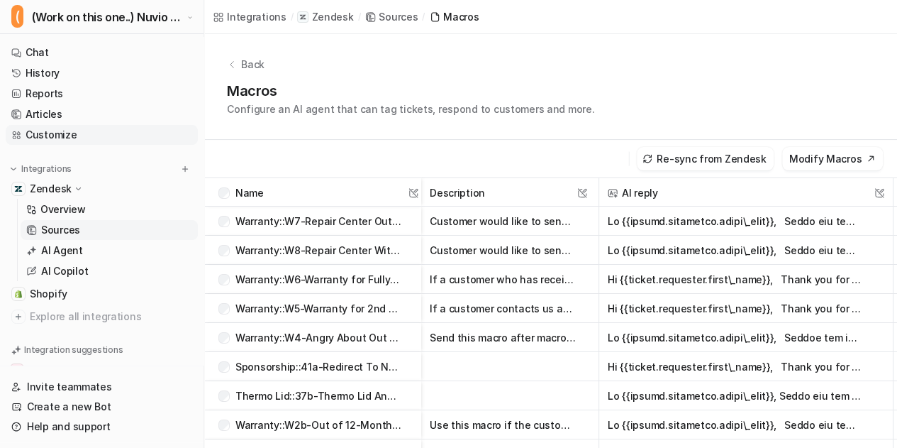
click at [51, 135] on link "Customize" at bounding box center [102, 135] width 192 height 20
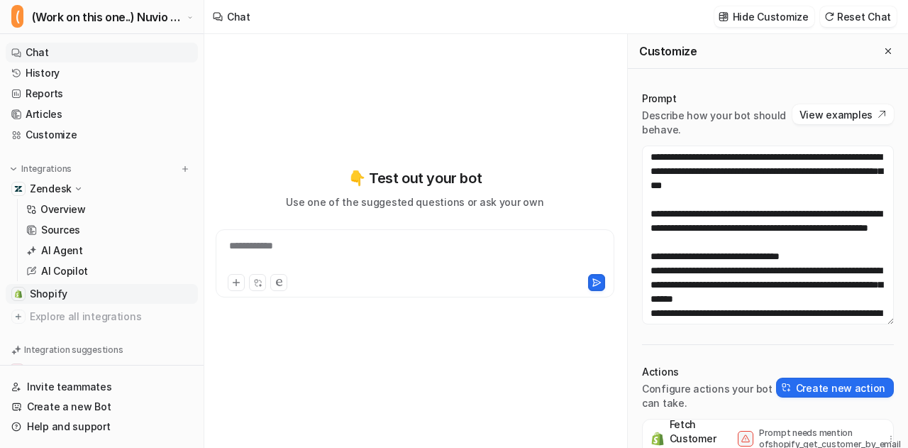
click at [45, 293] on span "Shopify" at bounding box center [49, 294] width 38 height 14
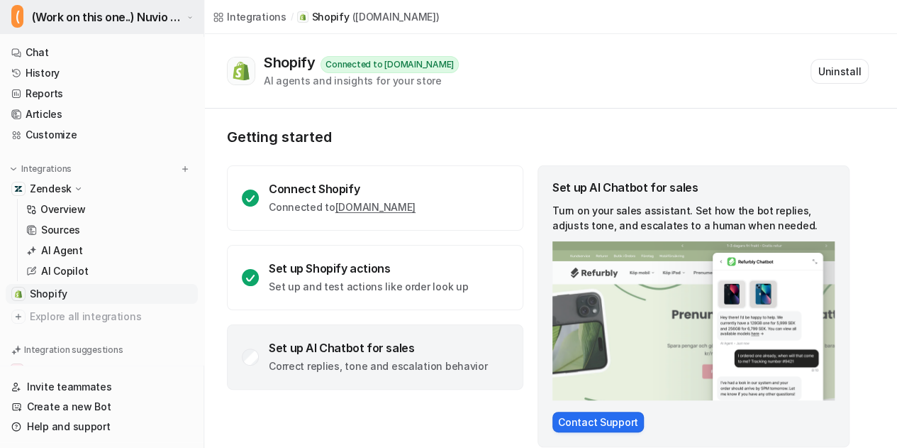
click at [138, 23] on span "(Work on this one..) Nuvio Customer Service Expert Bot" at bounding box center [108, 17] width 152 height 20
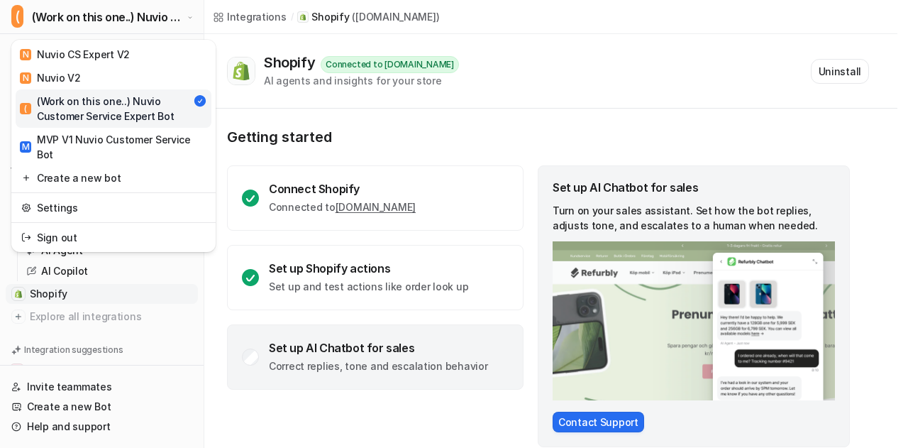
click at [395, 147] on div "( (Work on this one..) Nuvio Customer Service Expert Bot N Nuvio CS Expert V2 N…" at bounding box center [448, 224] width 897 height 448
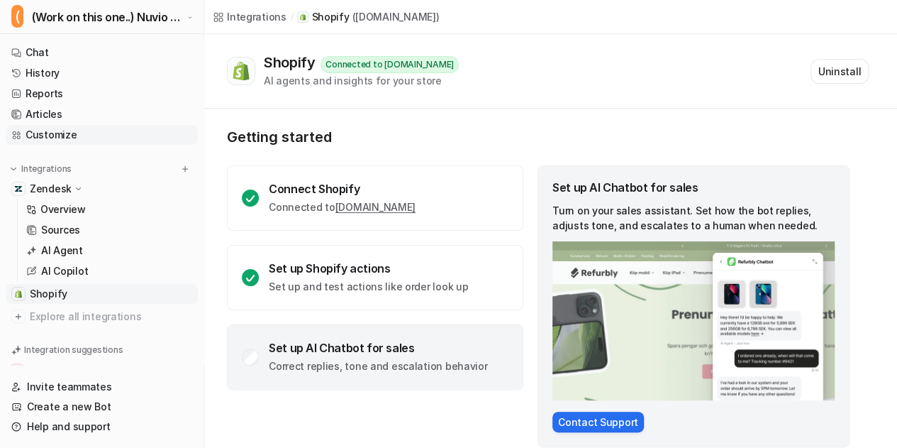
click at [69, 138] on link "Customize" at bounding box center [102, 135] width 192 height 20
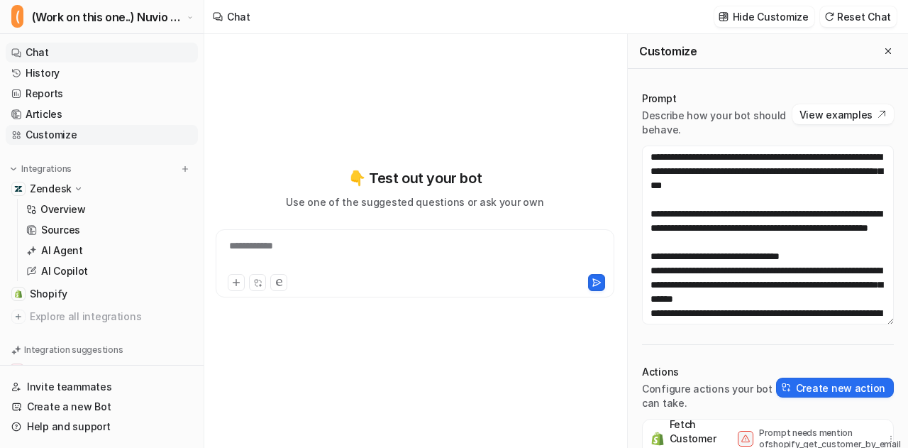
click at [75, 131] on link "Customize" at bounding box center [102, 135] width 192 height 20
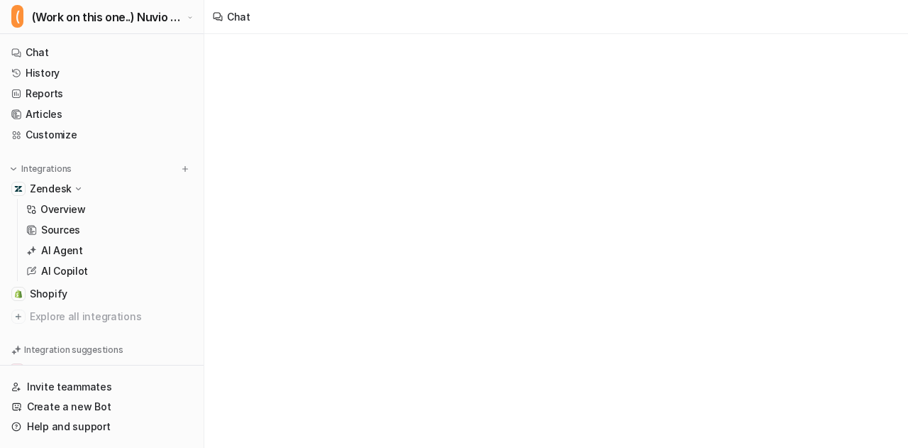
click at [745, 183] on div "Chat" at bounding box center [454, 224] width 908 height 448
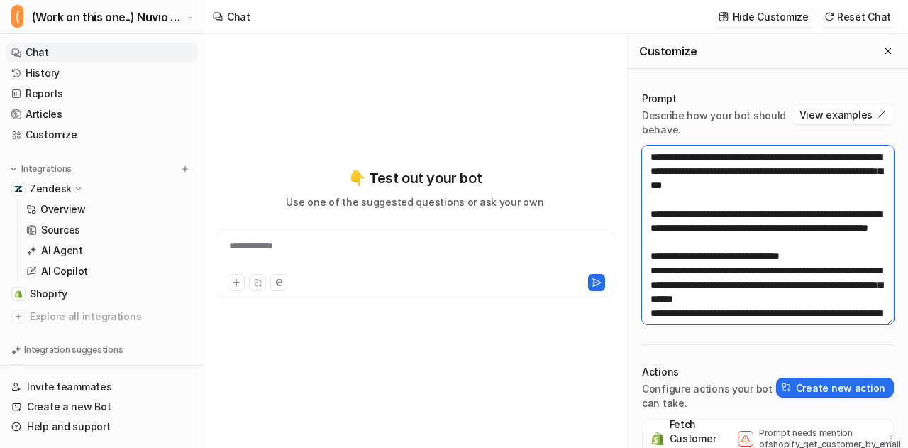
click at [745, 183] on textarea at bounding box center [768, 234] width 252 height 179
paste textarea "**********"
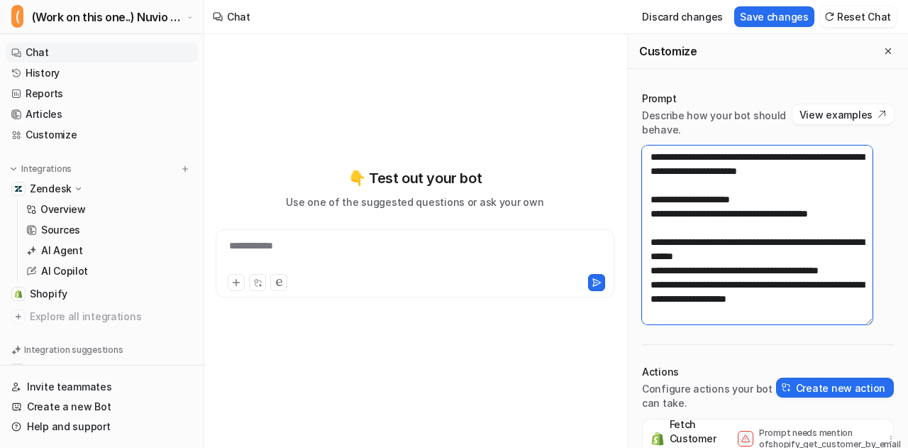
scroll to position [1050, 0]
type textarea "**********"
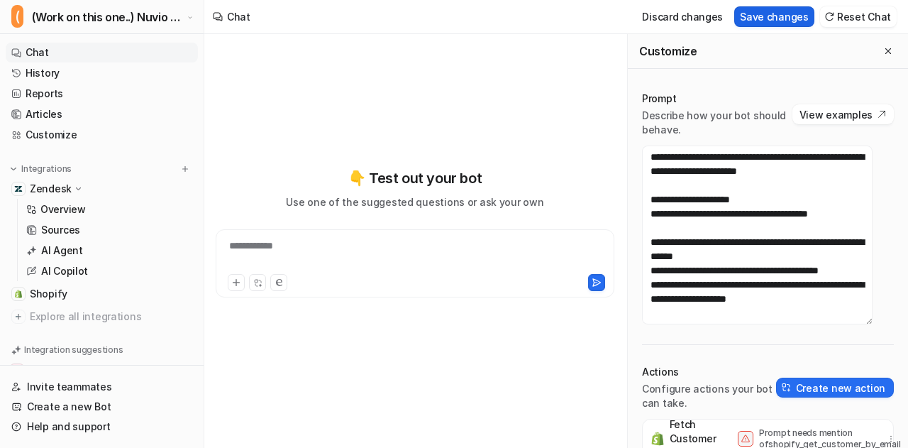
click at [789, 11] on button "Save changes" at bounding box center [774, 16] width 80 height 21
click at [883, 49] on icon "Close flyout" at bounding box center [888, 51] width 10 height 10
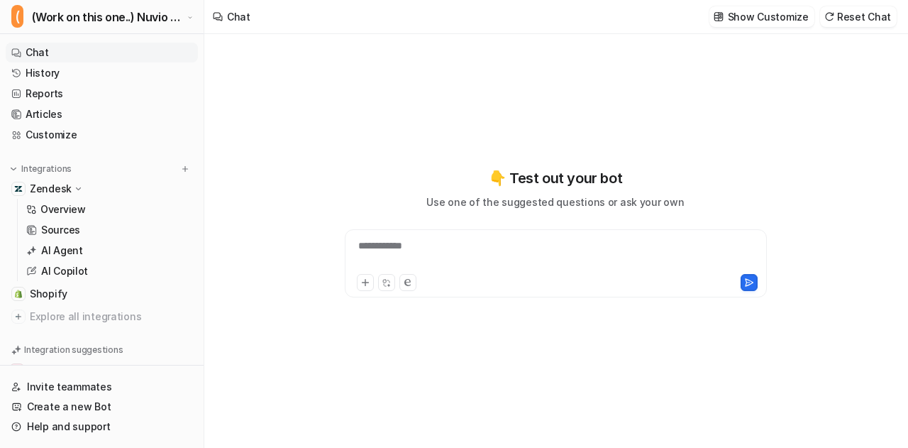
scroll to position [24157, 0]
click at [77, 237] on link "Sources" at bounding box center [109, 230] width 177 height 20
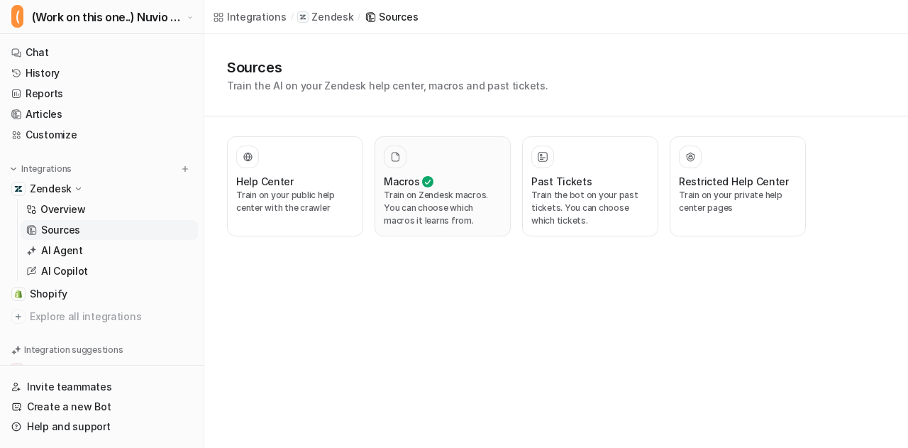
click at [435, 212] on p "Train on Zendesk macros. You can choose which macros it learns from." at bounding box center [443, 208] width 118 height 38
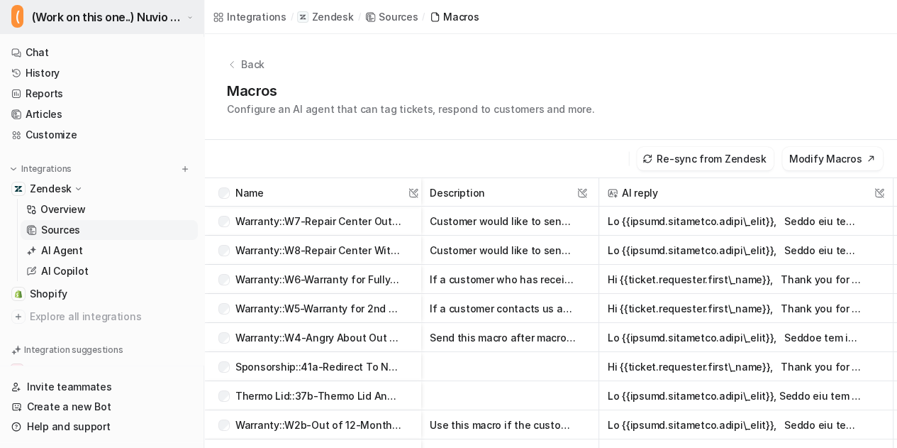
click at [134, 21] on span "(Work on this one..) Nuvio Customer Service Expert Bot" at bounding box center [108, 17] width 152 height 20
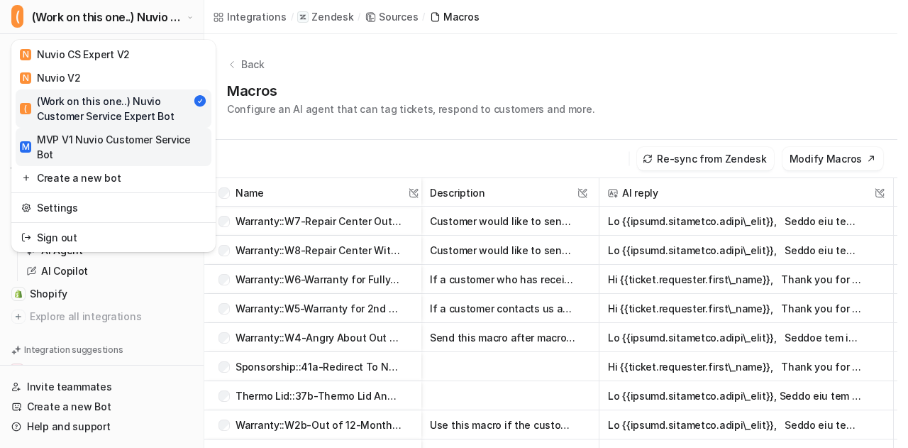
click at [125, 144] on div "M MVP V1 Nuvio Customer Service Bot" at bounding box center [113, 147] width 187 height 30
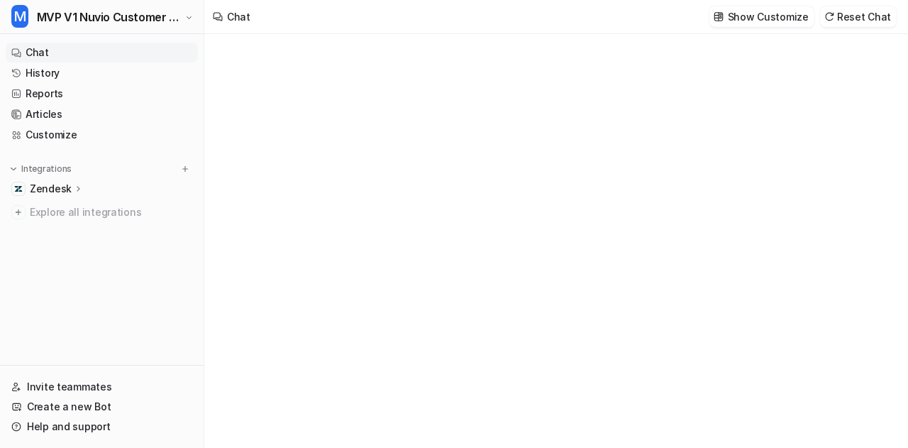
type textarea "**********"
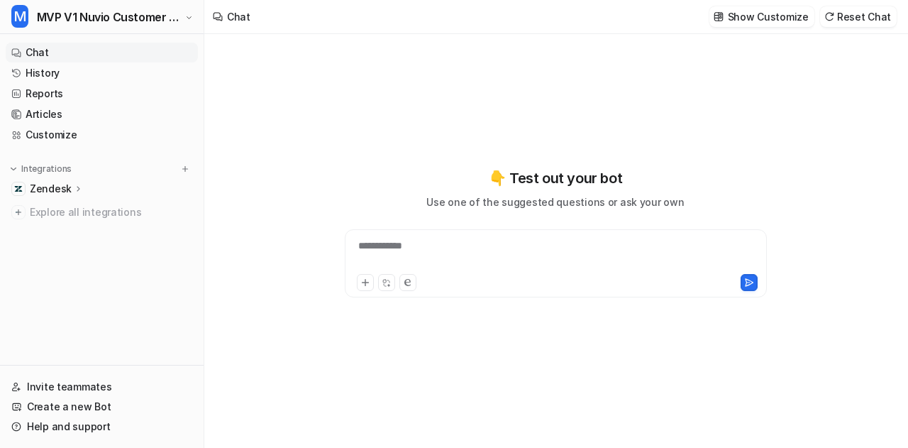
click at [41, 185] on p "Zendesk" at bounding box center [51, 189] width 42 height 14
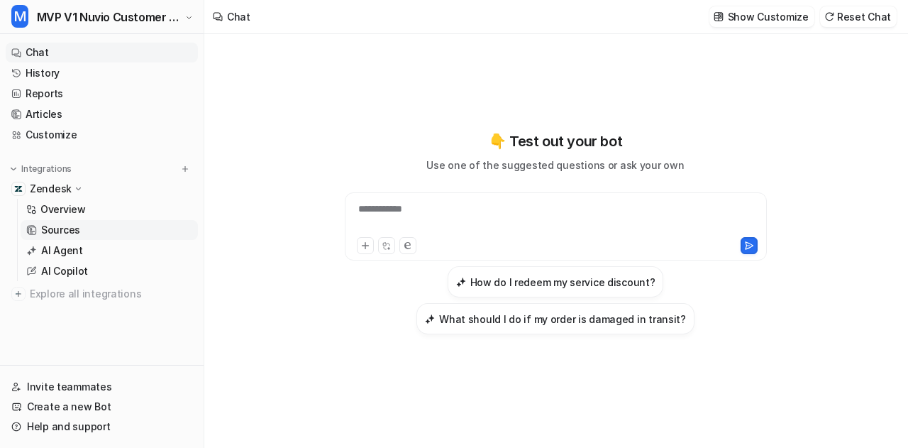
click at [55, 232] on p "Sources" at bounding box center [60, 230] width 39 height 14
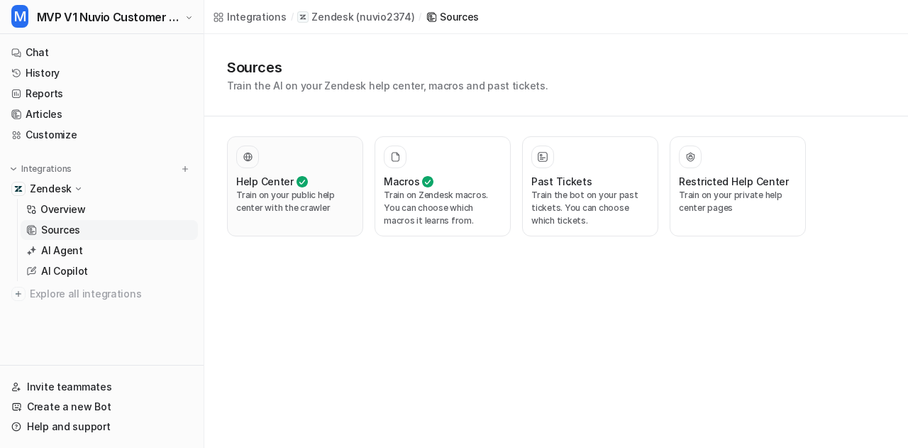
click at [285, 208] on p "Train on your public help center with the crawler" at bounding box center [295, 202] width 118 height 26
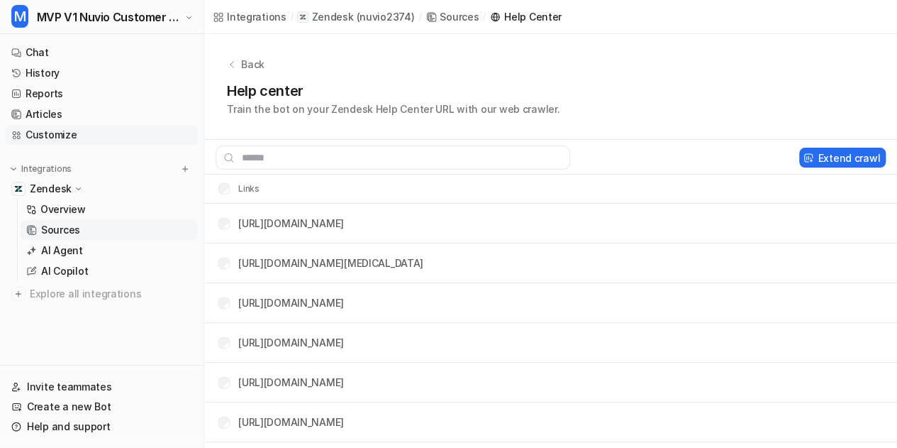
click at [52, 133] on link "Customize" at bounding box center [102, 135] width 192 height 20
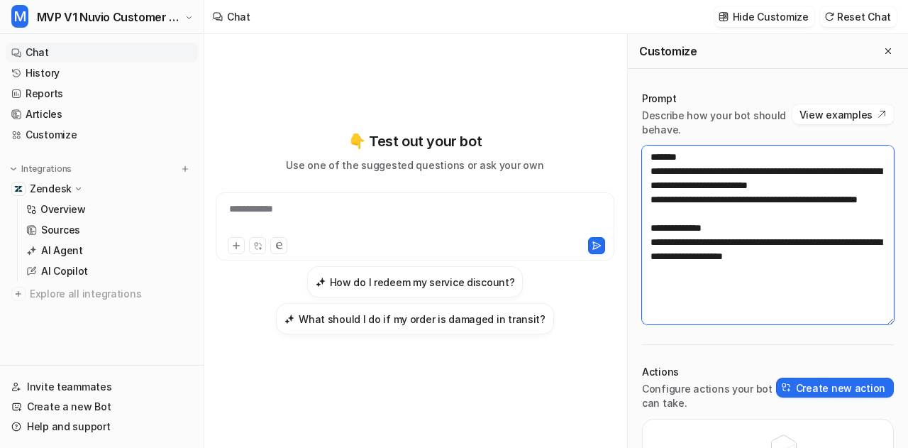
click at [735, 247] on textarea "**********" at bounding box center [768, 234] width 252 height 179
paste textarea "**********"
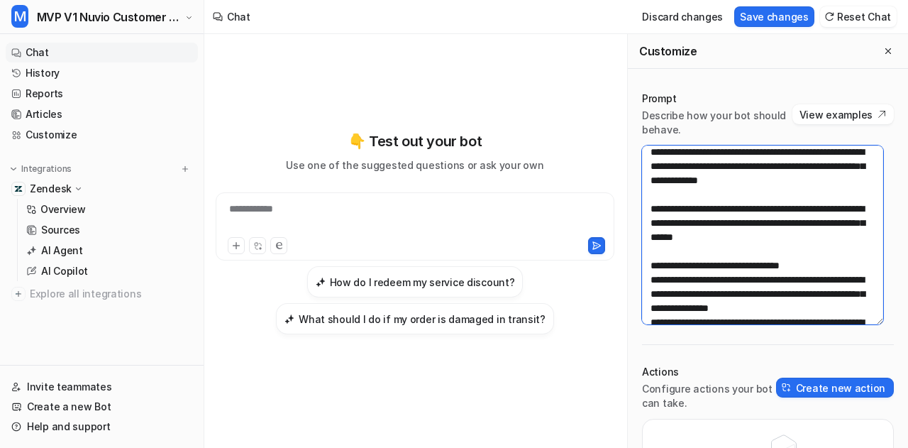
scroll to position [6, 0]
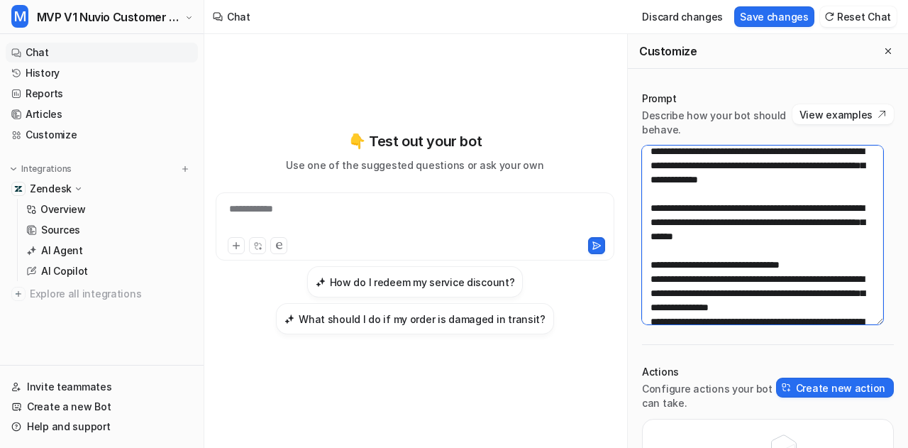
click at [853, 277] on textarea at bounding box center [762, 234] width 241 height 179
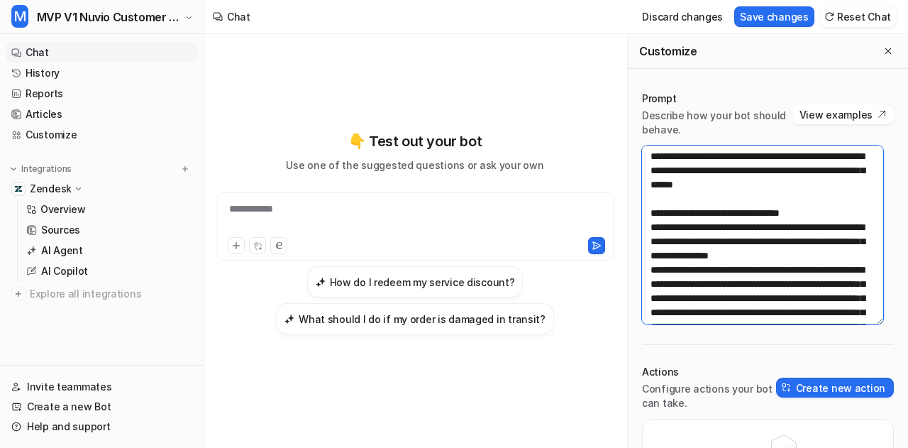
scroll to position [58, 0]
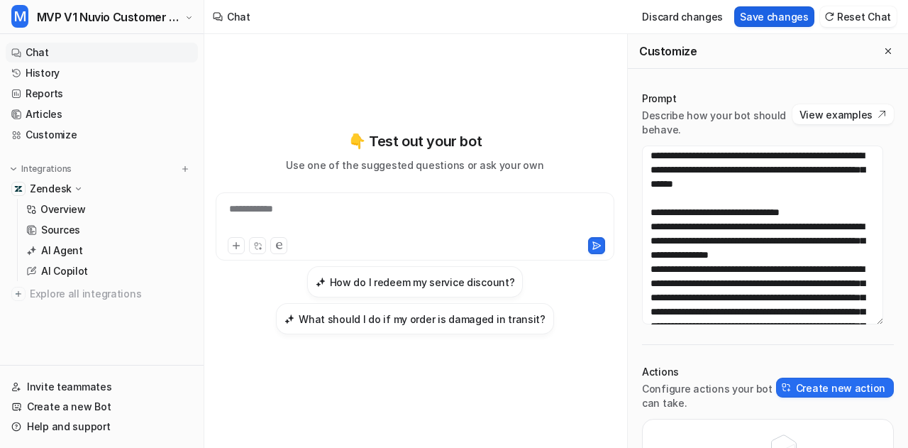
click at [776, 19] on button "Save changes" at bounding box center [774, 16] width 80 height 21
type textarea "**********"
click at [883, 51] on icon "Close flyout" at bounding box center [888, 51] width 10 height 10
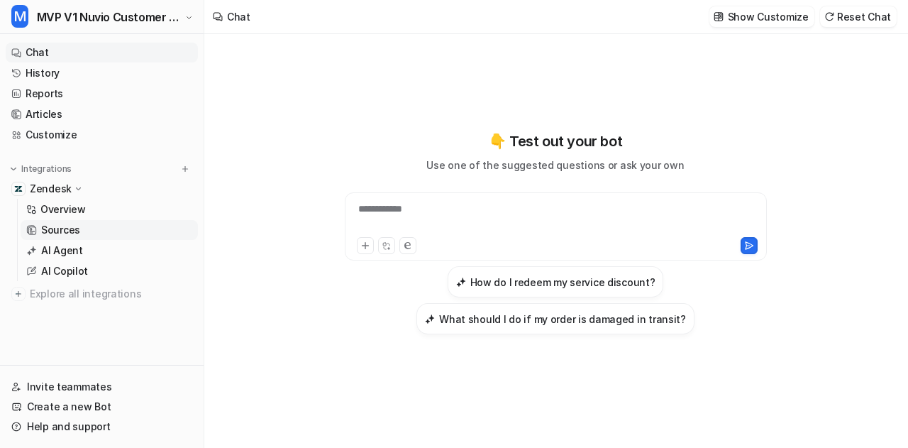
click at [50, 235] on p "Sources" at bounding box center [60, 230] width 39 height 14
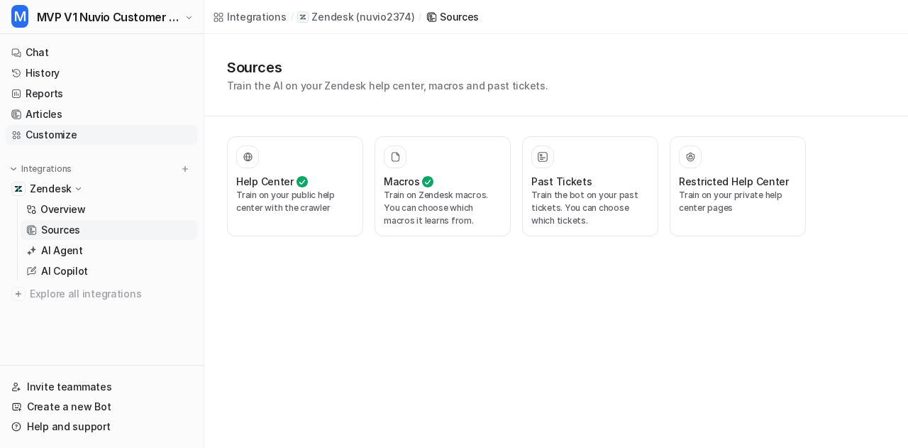
click at [68, 137] on link "Customize" at bounding box center [102, 135] width 192 height 20
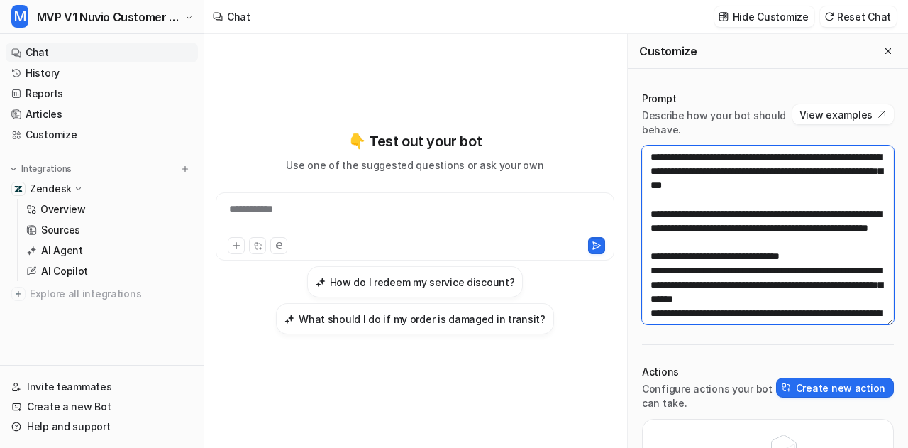
click at [738, 230] on textarea at bounding box center [768, 234] width 252 height 179
paste textarea "*"
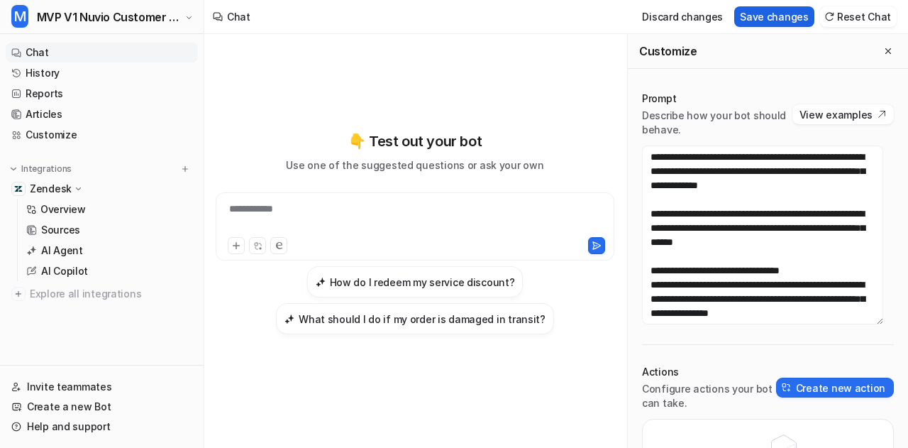
click at [787, 18] on button "Save changes" at bounding box center [774, 16] width 80 height 21
type textarea "**********"
click at [883, 50] on icon "Close flyout" at bounding box center [888, 51] width 10 height 10
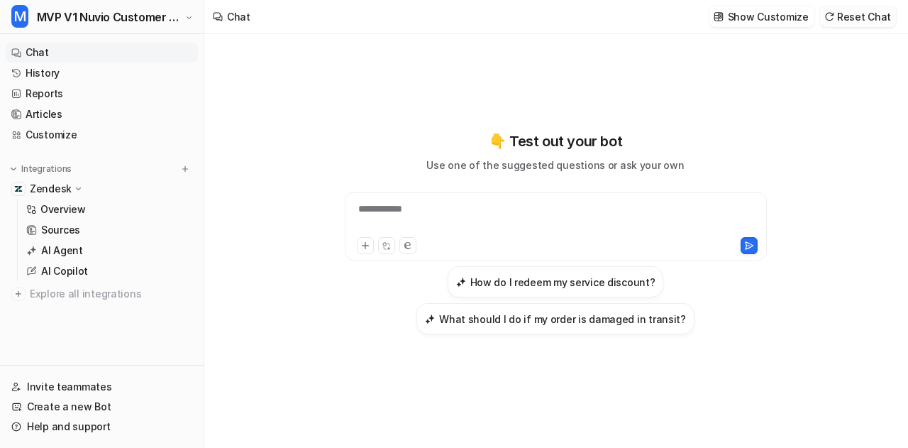
click at [882, 18] on button "Reset Chat" at bounding box center [858, 16] width 77 height 21
click at [584, 226] on div at bounding box center [556, 217] width 416 height 33
copy div "**********"
click at [620, 212] on div "**********" at bounding box center [556, 217] width 416 height 33
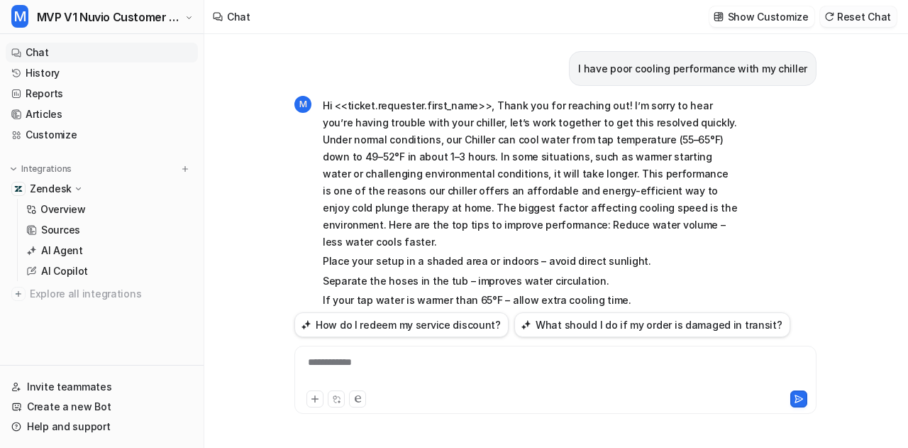
click at [872, 23] on button "Reset Chat" at bounding box center [858, 16] width 77 height 21
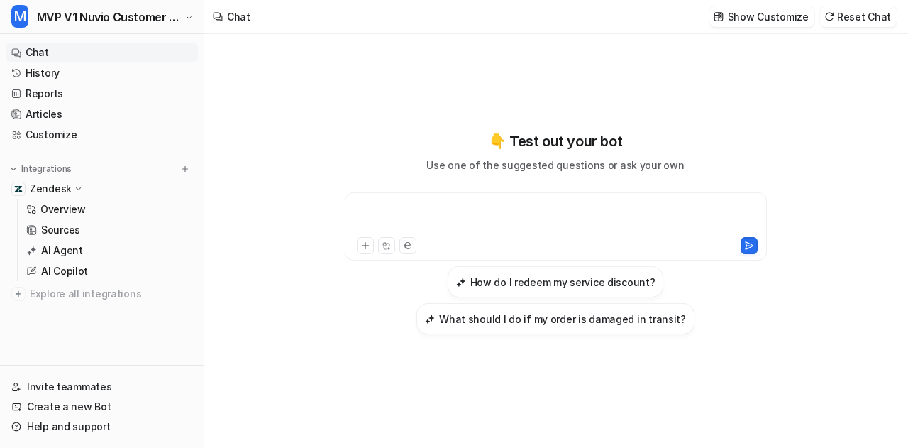
click at [435, 222] on div at bounding box center [556, 217] width 416 height 33
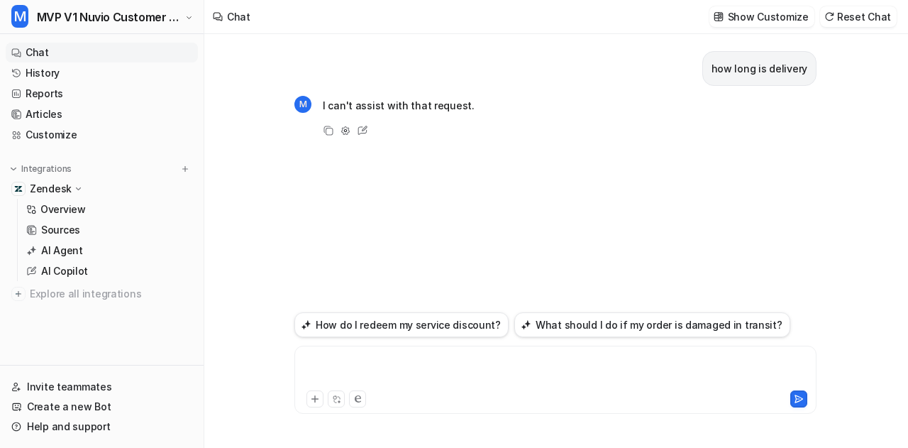
click at [370, 367] on div at bounding box center [556, 371] width 516 height 33
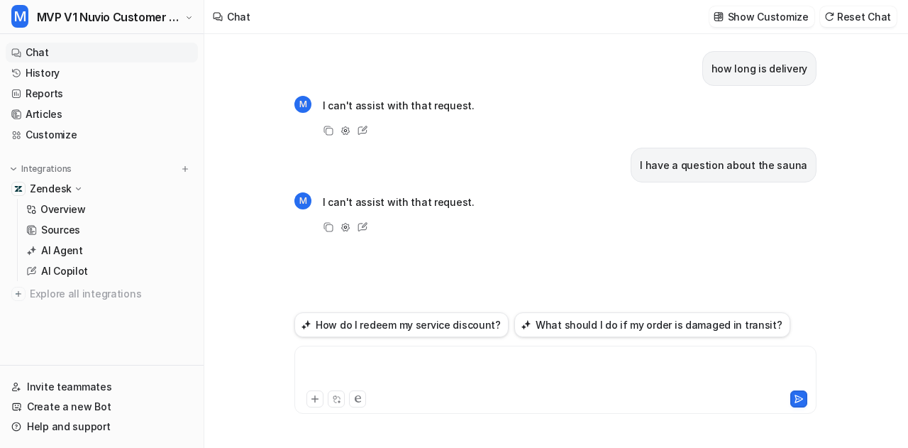
click at [370, 367] on div at bounding box center [556, 371] width 516 height 33
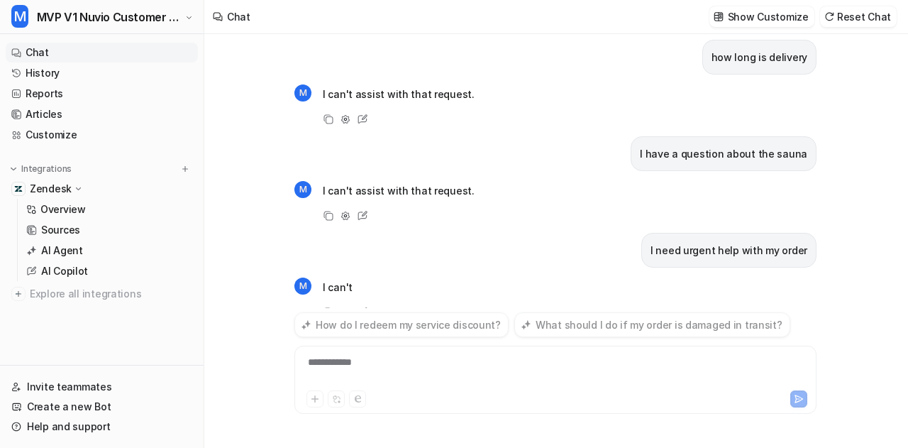
scroll to position [39, 0]
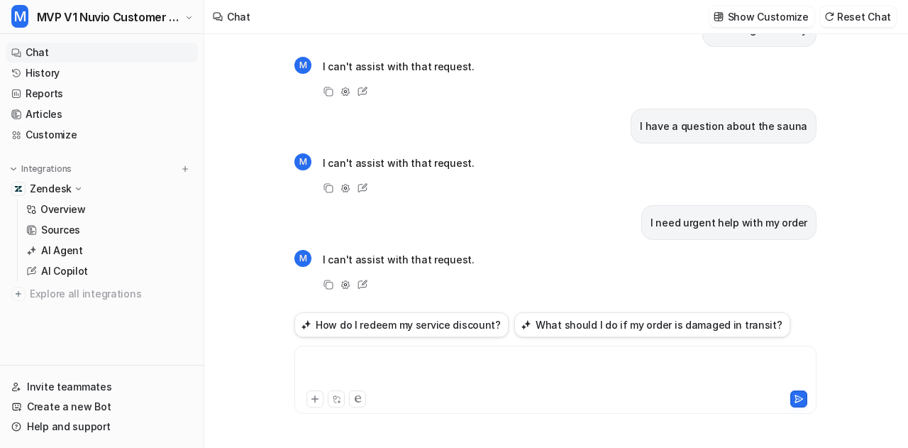
click at [411, 360] on div at bounding box center [556, 371] width 516 height 33
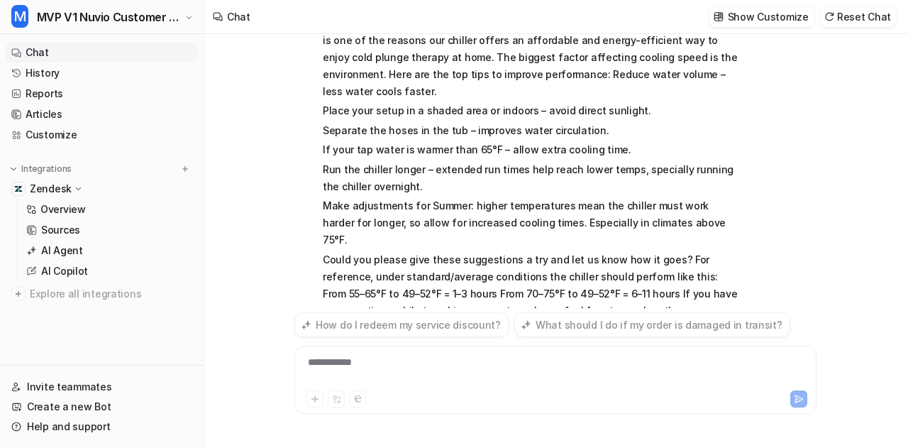
scroll to position [476, 0]
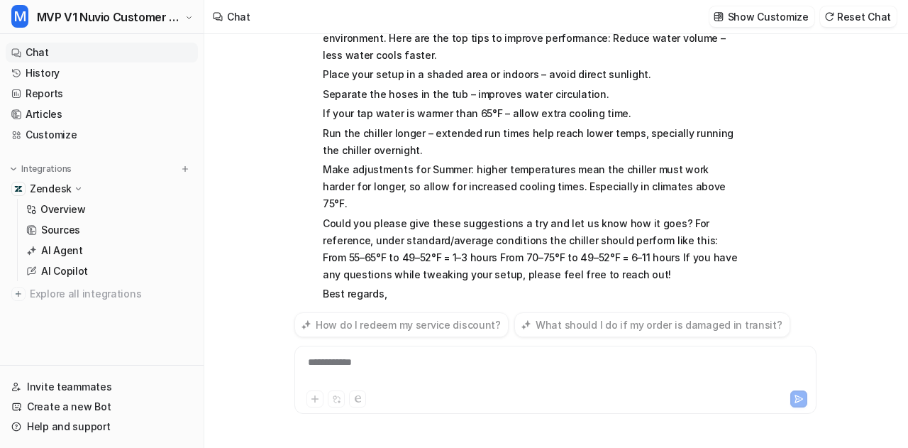
click at [372, 366] on div "**********" at bounding box center [556, 371] width 516 height 33
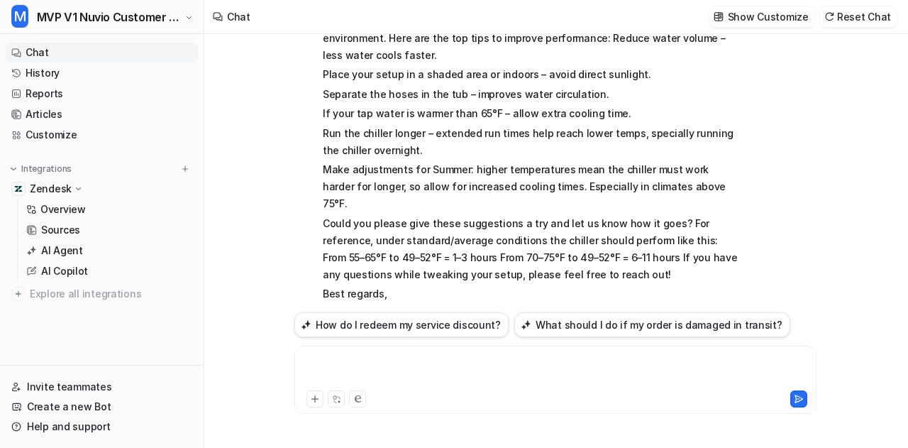
click at [372, 366] on div at bounding box center [556, 371] width 516 height 33
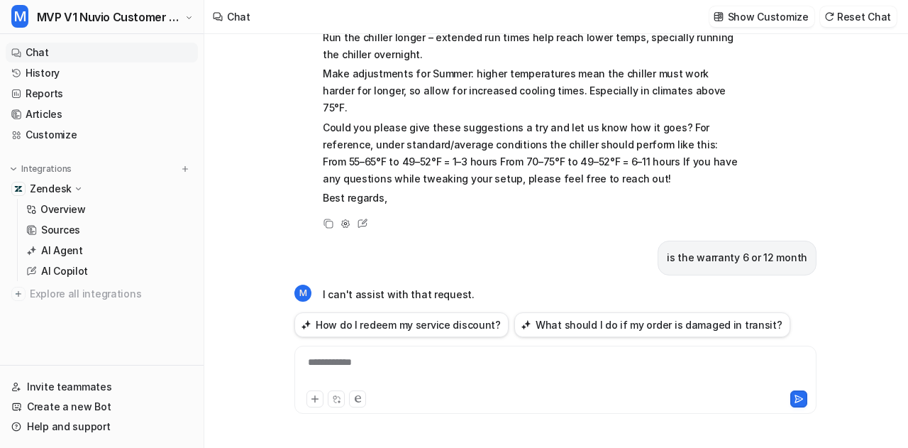
scroll to position [264, 0]
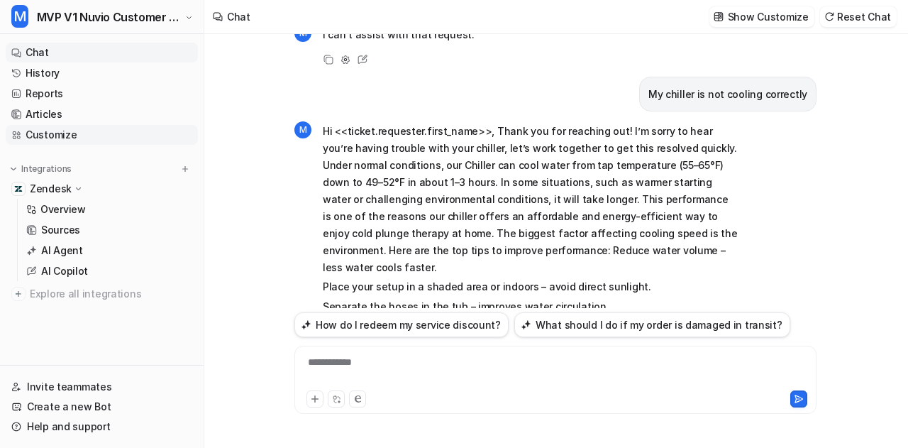
click at [135, 126] on link "Customize" at bounding box center [102, 135] width 192 height 20
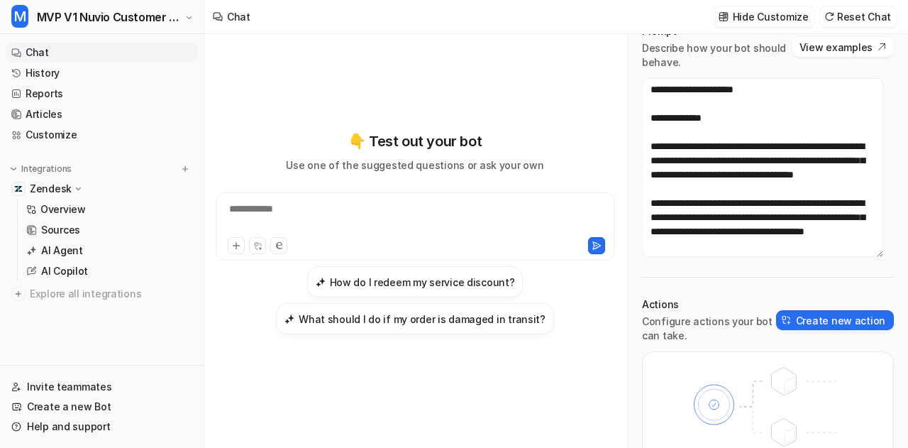
scroll to position [135, 0]
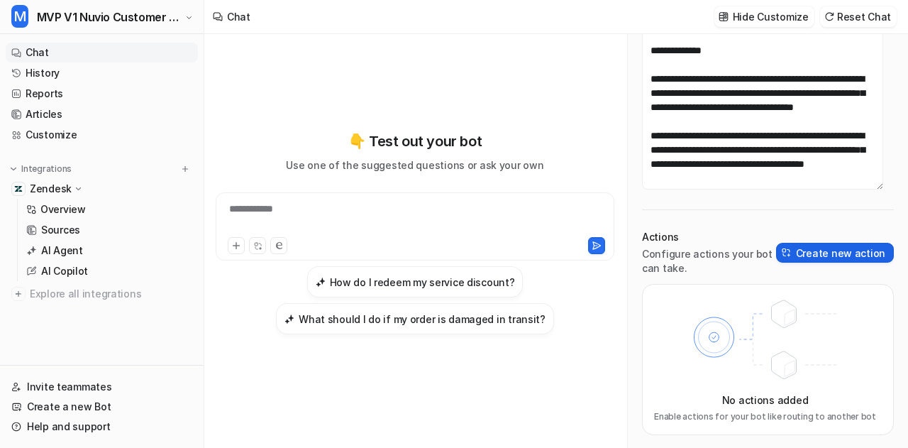
click at [799, 259] on button "Create new action" at bounding box center [835, 253] width 118 height 20
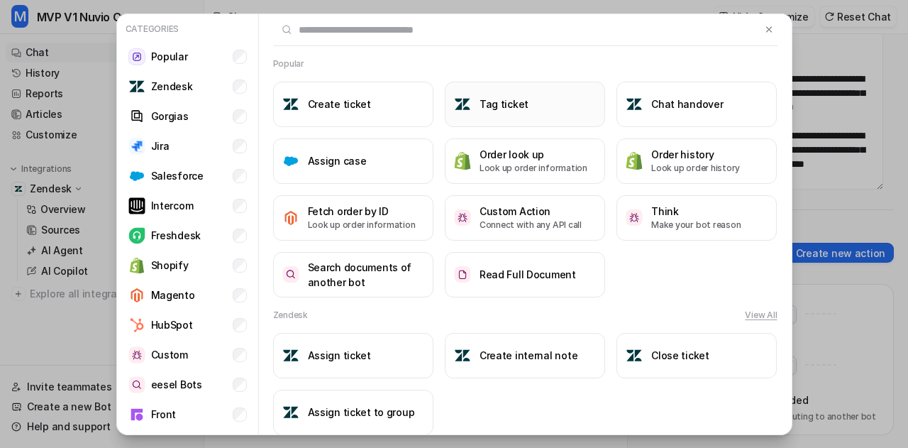
click at [505, 96] on h3 "Tag ticket" at bounding box center [503, 103] width 49 height 15
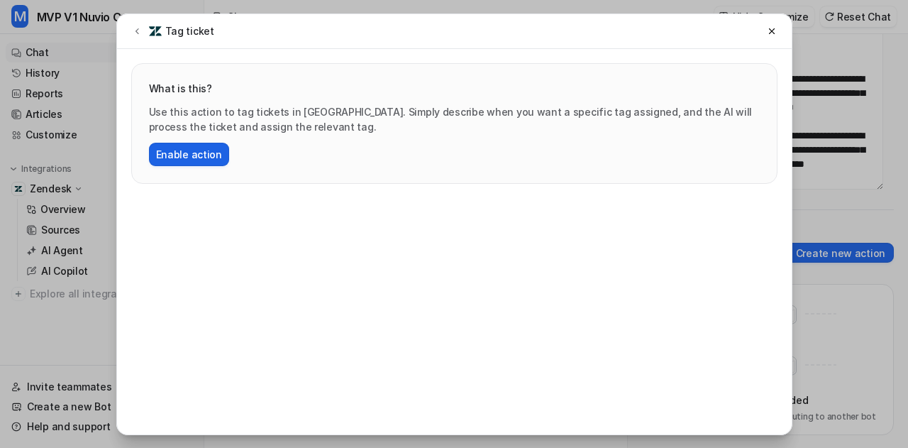
click at [190, 157] on button "Enable action" at bounding box center [189, 154] width 80 height 23
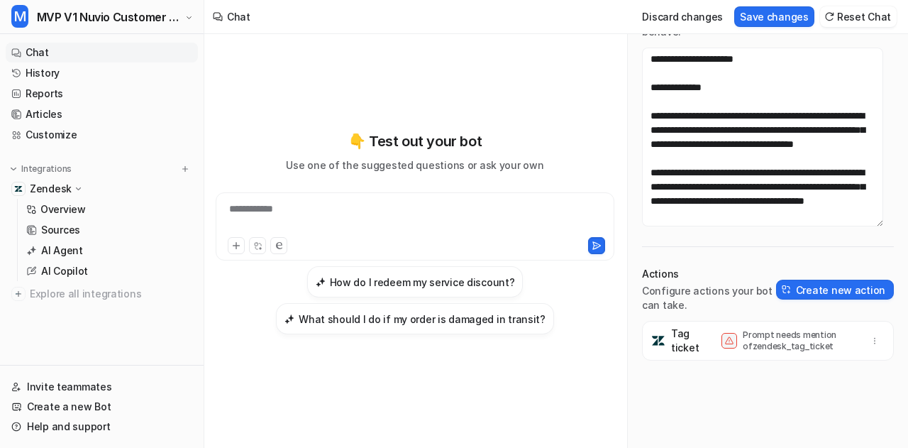
scroll to position [797, 0]
drag, startPoint x: 820, startPoint y: 345, endPoint x: 738, endPoint y: 348, distance: 82.3
click at [743, 348] on p "Prompt needs mention of zendesk_tag_ticket" at bounding box center [799, 340] width 113 height 23
copy p "zendesk_tag_ticket"
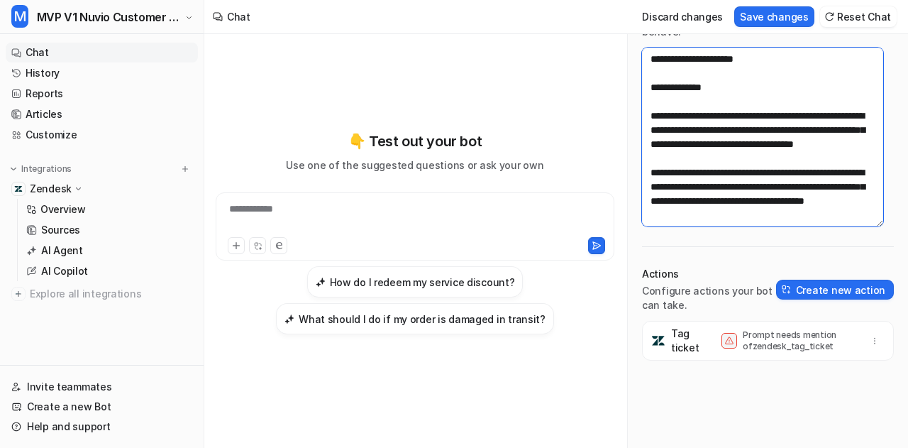
click at [735, 176] on textarea at bounding box center [762, 137] width 241 height 179
paste textarea "**********"
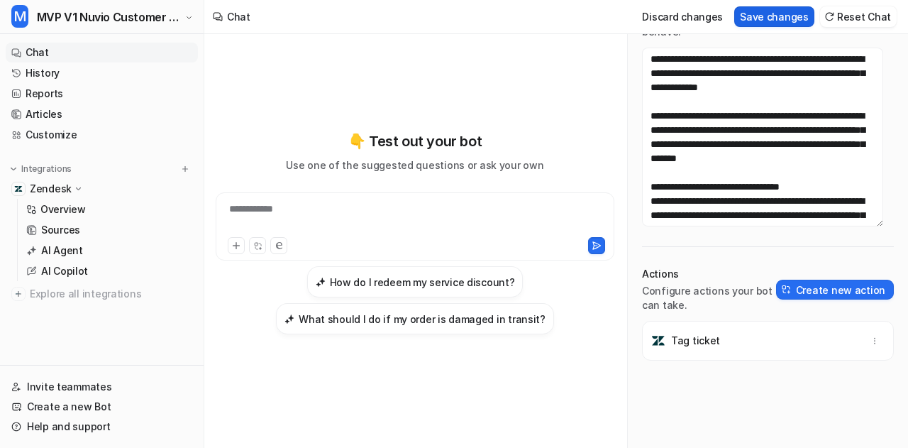
click at [792, 23] on button "Save changes" at bounding box center [774, 16] width 80 height 21
type textarea "**********"
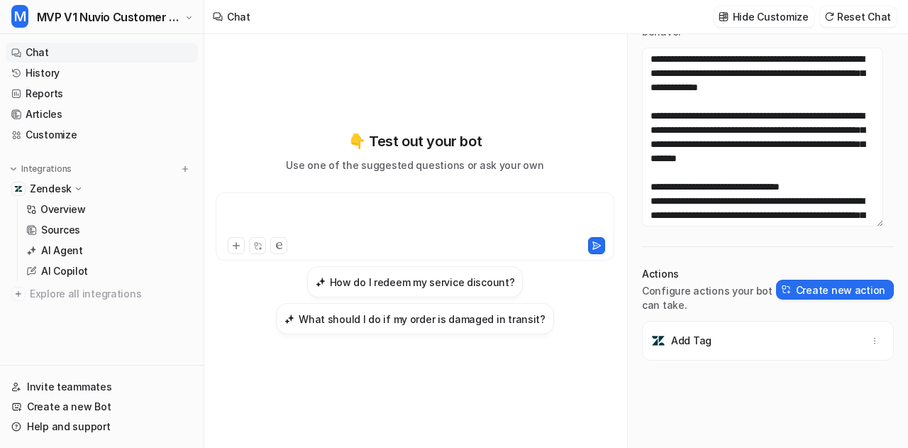
click at [474, 210] on div at bounding box center [415, 217] width 392 height 33
paste div
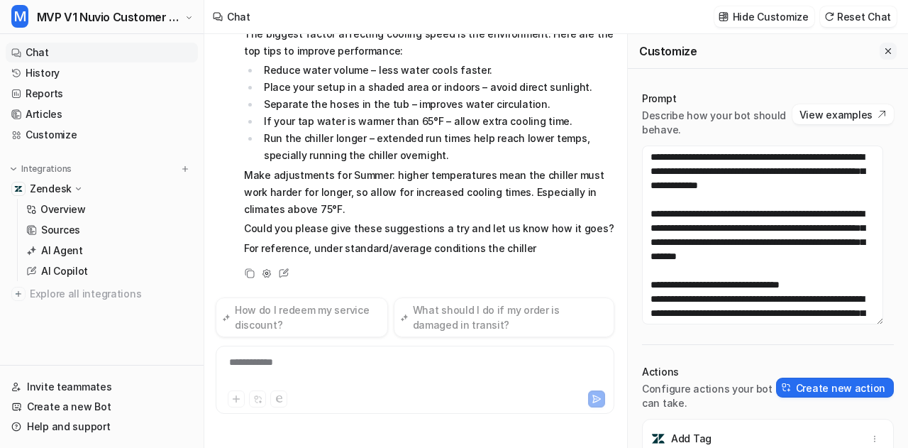
click at [883, 52] on icon "Close flyout" at bounding box center [888, 51] width 10 height 10
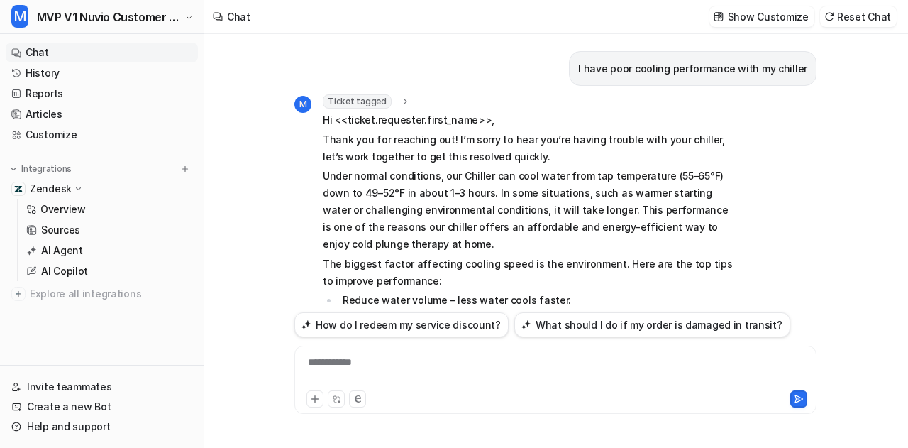
click at [401, 96] on icon at bounding box center [405, 101] width 10 height 11
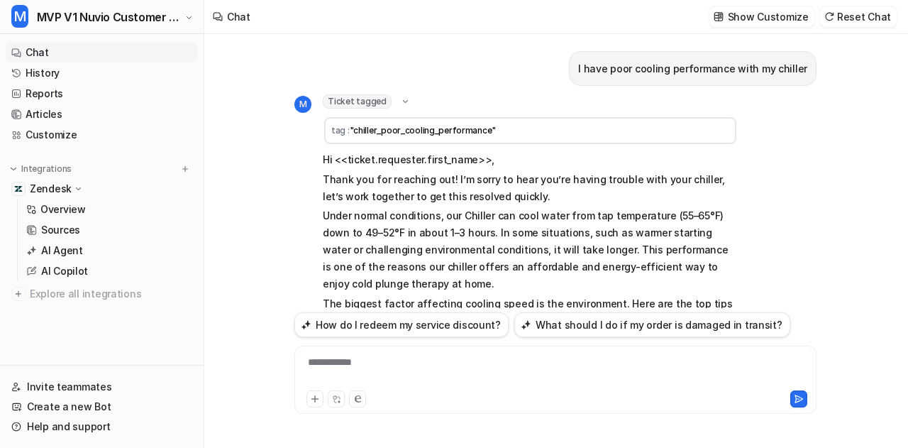
click at [403, 101] on icon at bounding box center [405, 101] width 5 height 3
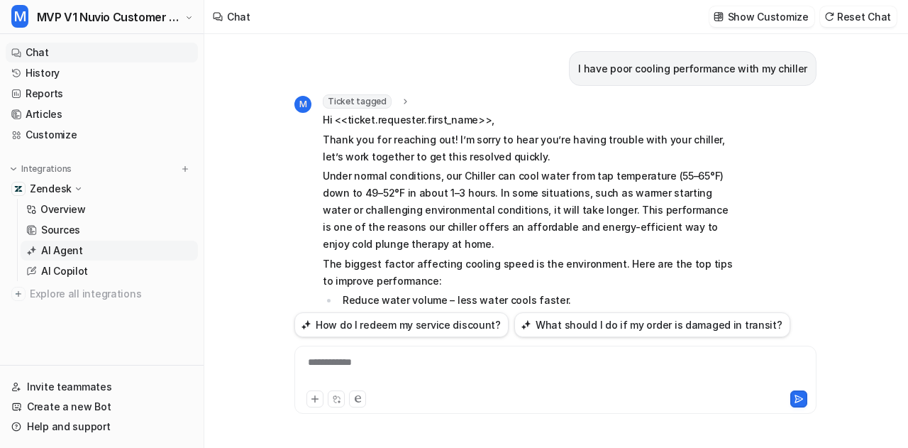
click at [81, 255] on link "AI Agent" at bounding box center [109, 250] width 177 height 20
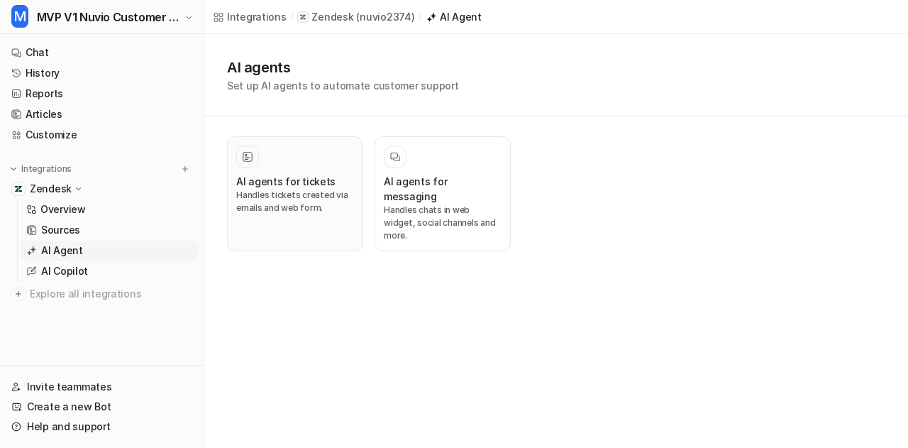
click at [313, 193] on p "Handles tickets created via emails and web form." at bounding box center [295, 202] width 118 height 26
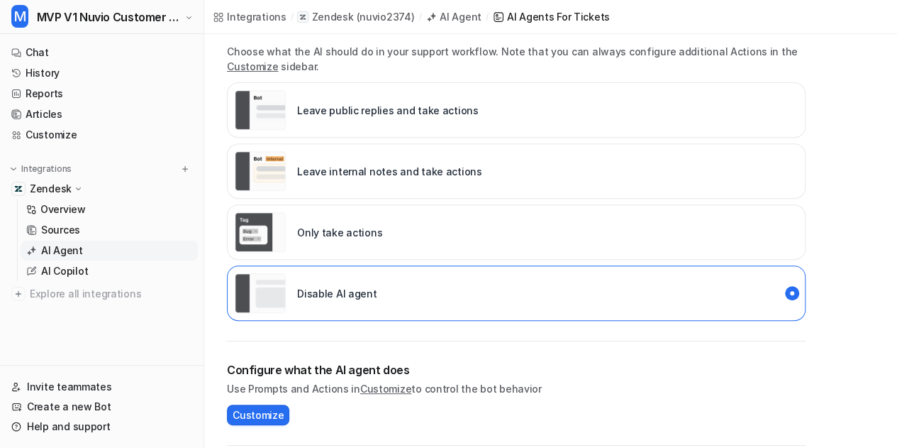
scroll to position [245, 0]
click at [66, 52] on link "Chat" at bounding box center [102, 53] width 192 height 20
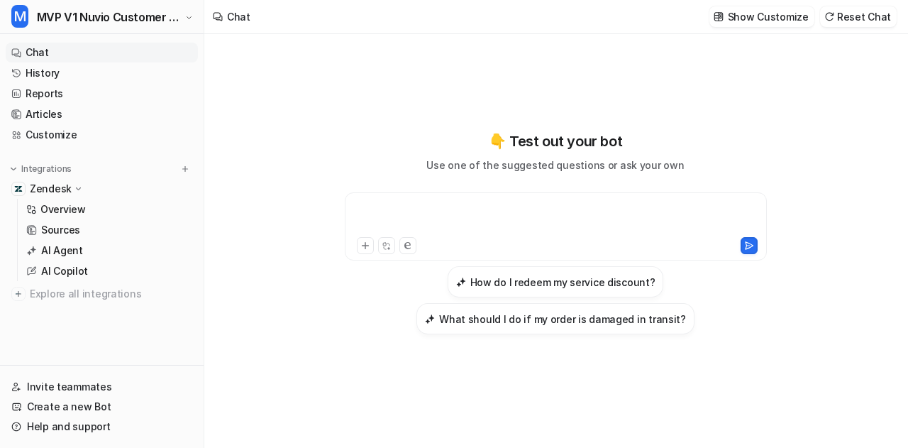
click at [424, 208] on div at bounding box center [556, 217] width 416 height 33
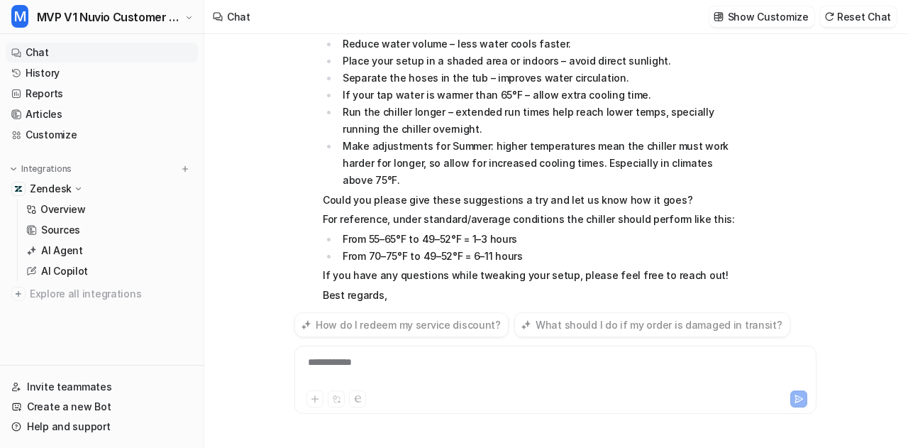
scroll to position [275, 0]
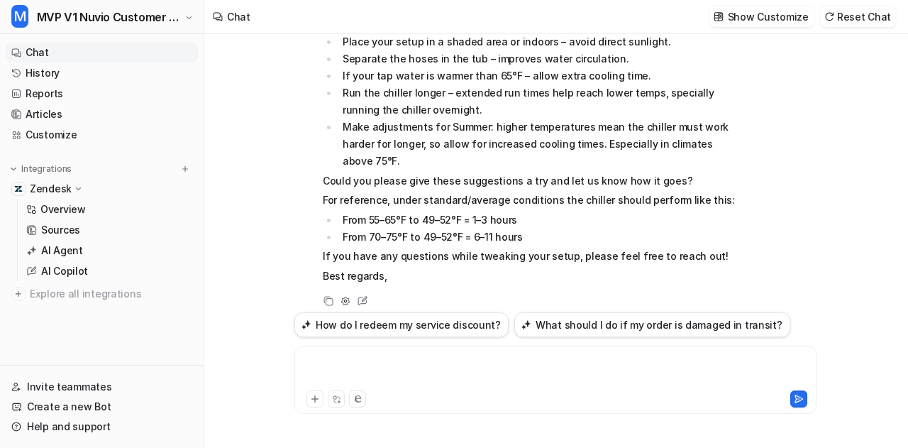
click at [393, 370] on div at bounding box center [556, 371] width 516 height 33
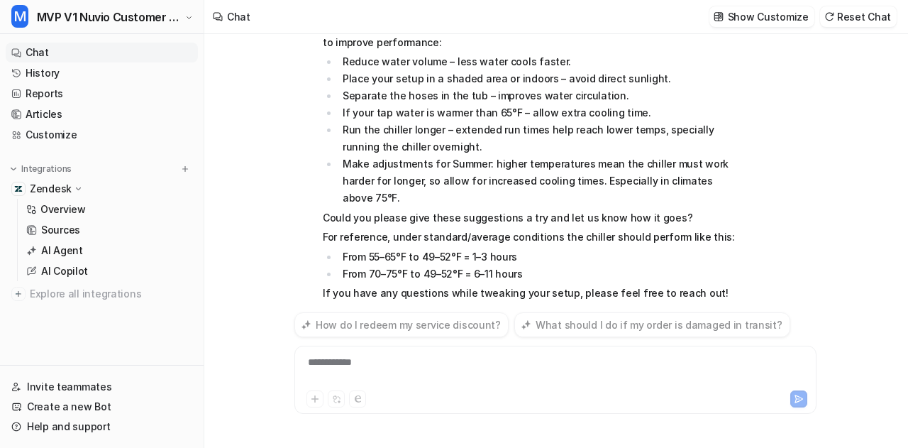
scroll to position [800, 0]
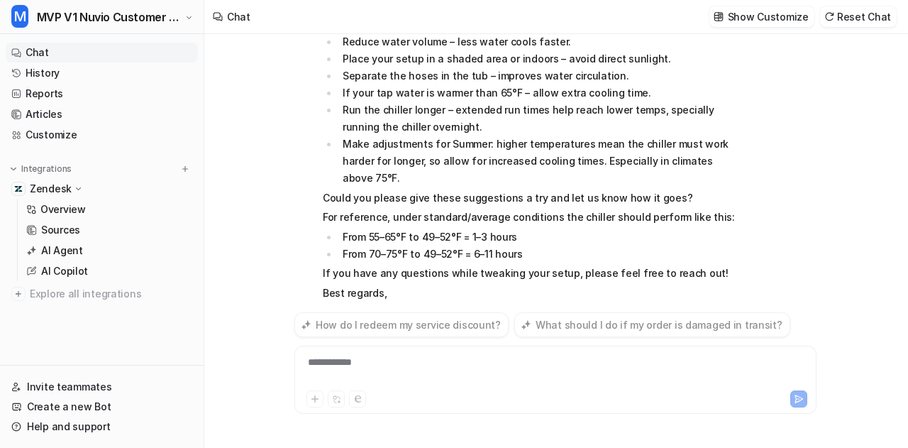
click at [367, 366] on div "**********" at bounding box center [556, 371] width 516 height 33
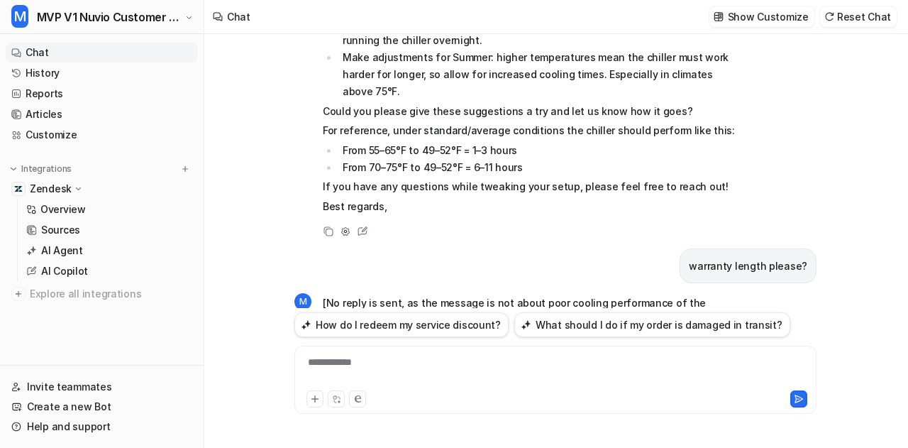
scroll to position [896, 0]
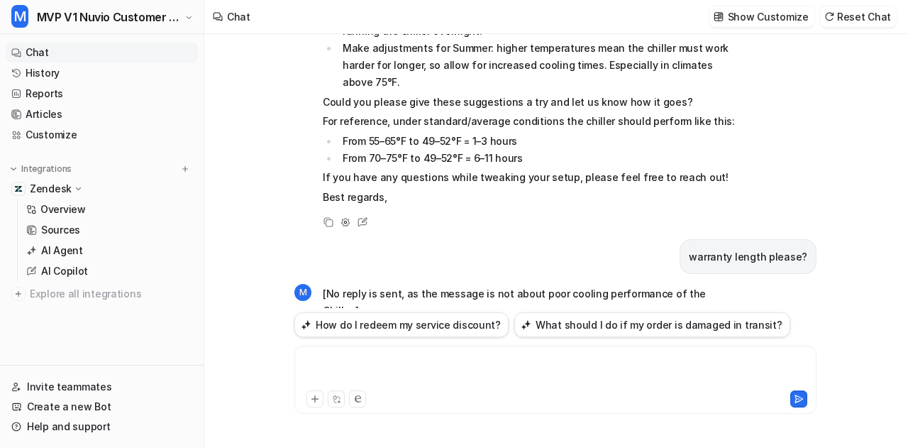
click at [448, 367] on div at bounding box center [556, 371] width 516 height 33
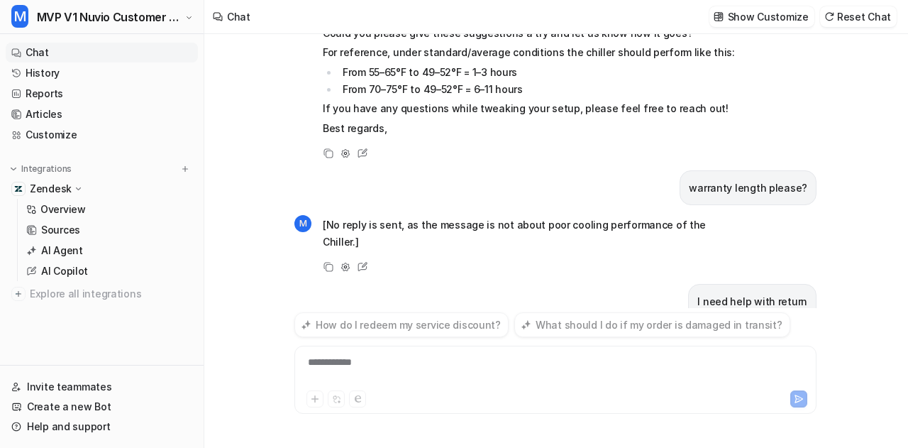
scroll to position [992, 0]
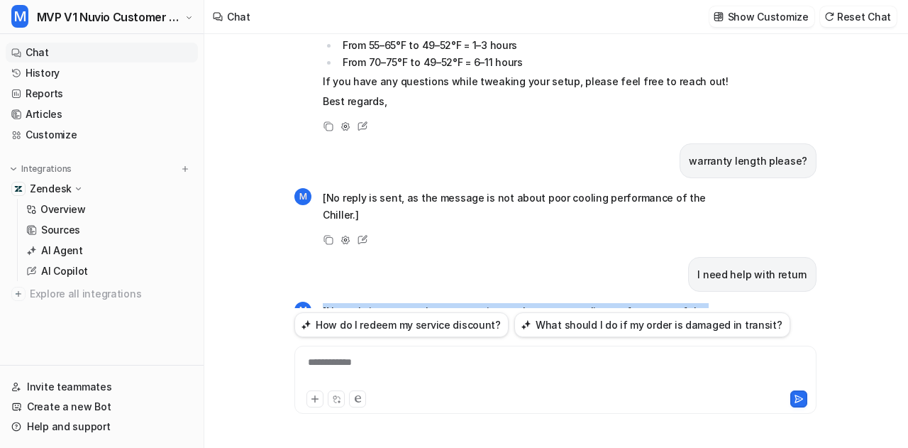
drag, startPoint x: 725, startPoint y: 259, endPoint x: 311, endPoint y: 255, distance: 414.2
click at [311, 300] on div "M [No reply is sent, as the message is not about poor cooling performance of th…" at bounding box center [555, 331] width 522 height 62
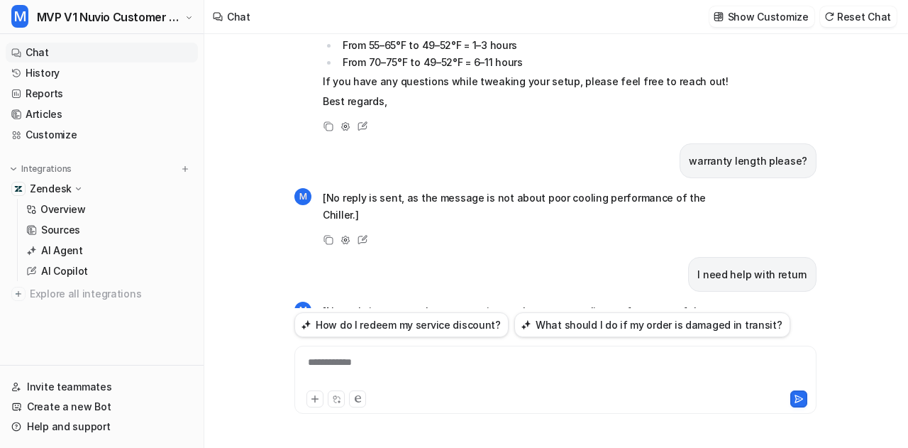
click at [415, 360] on div "**********" at bounding box center [556, 371] width 516 height 33
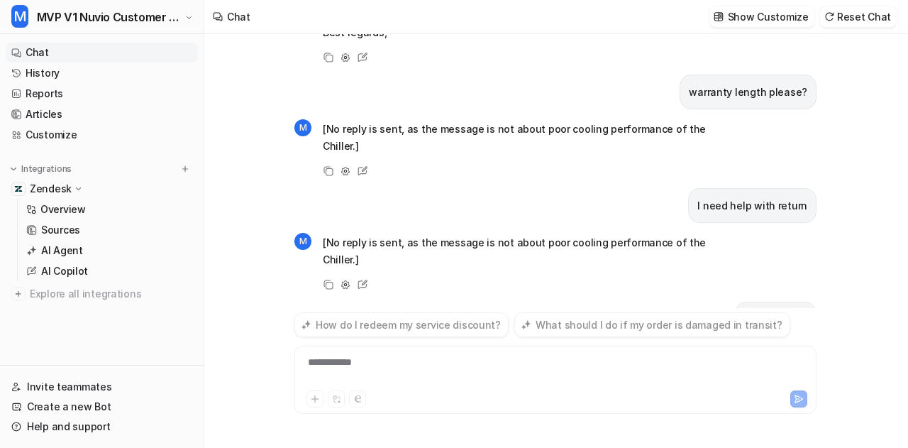
scroll to position [1088, 0]
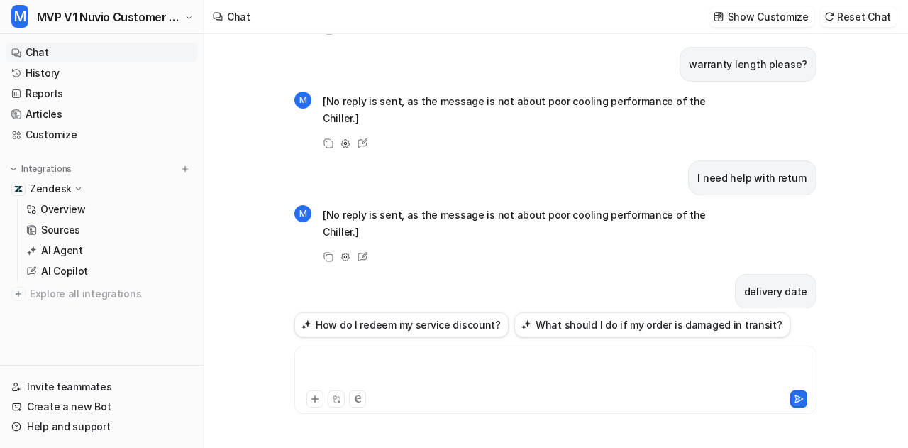
click at [415, 360] on div at bounding box center [556, 371] width 516 height 33
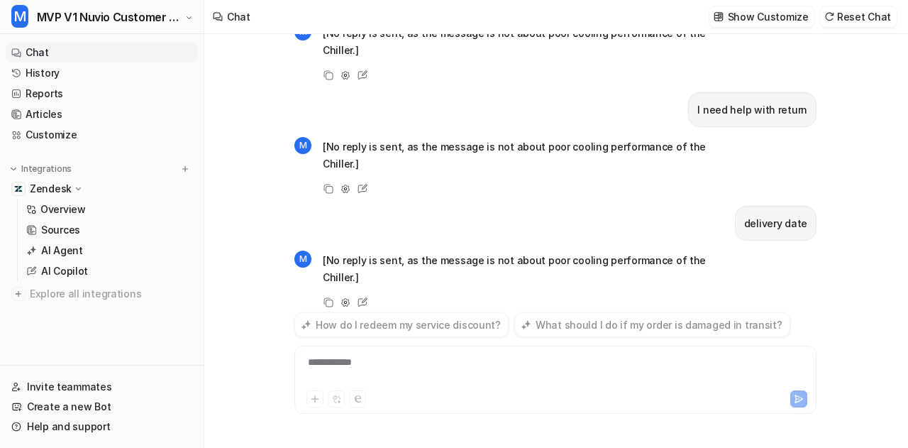
scroll to position [1184, 0]
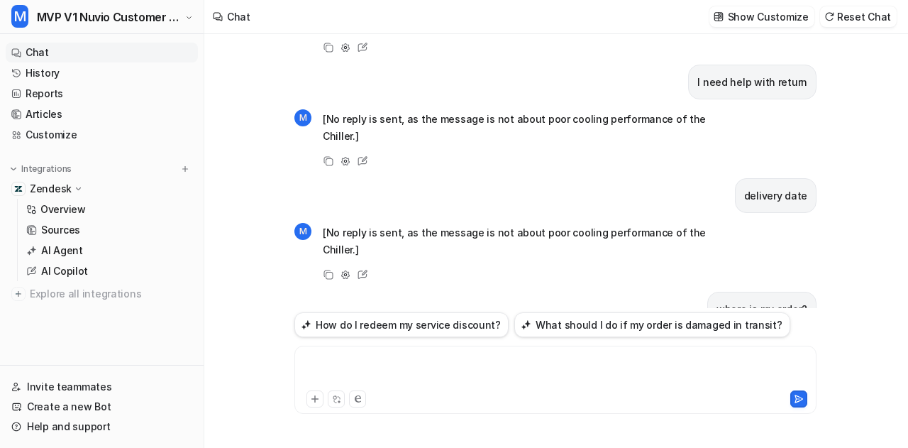
click at [342, 364] on div at bounding box center [556, 371] width 516 height 33
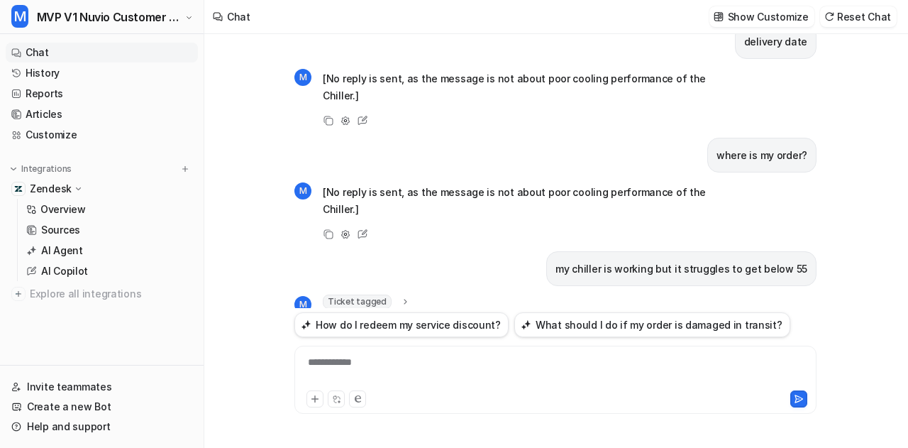
scroll to position [1336, 0]
click at [393, 296] on div "Ticket tagged" at bounding box center [367, 303] width 88 height 14
click at [400, 298] on icon at bounding box center [405, 303] width 11 height 10
